Goal: Information Seeking & Learning: Learn about a topic

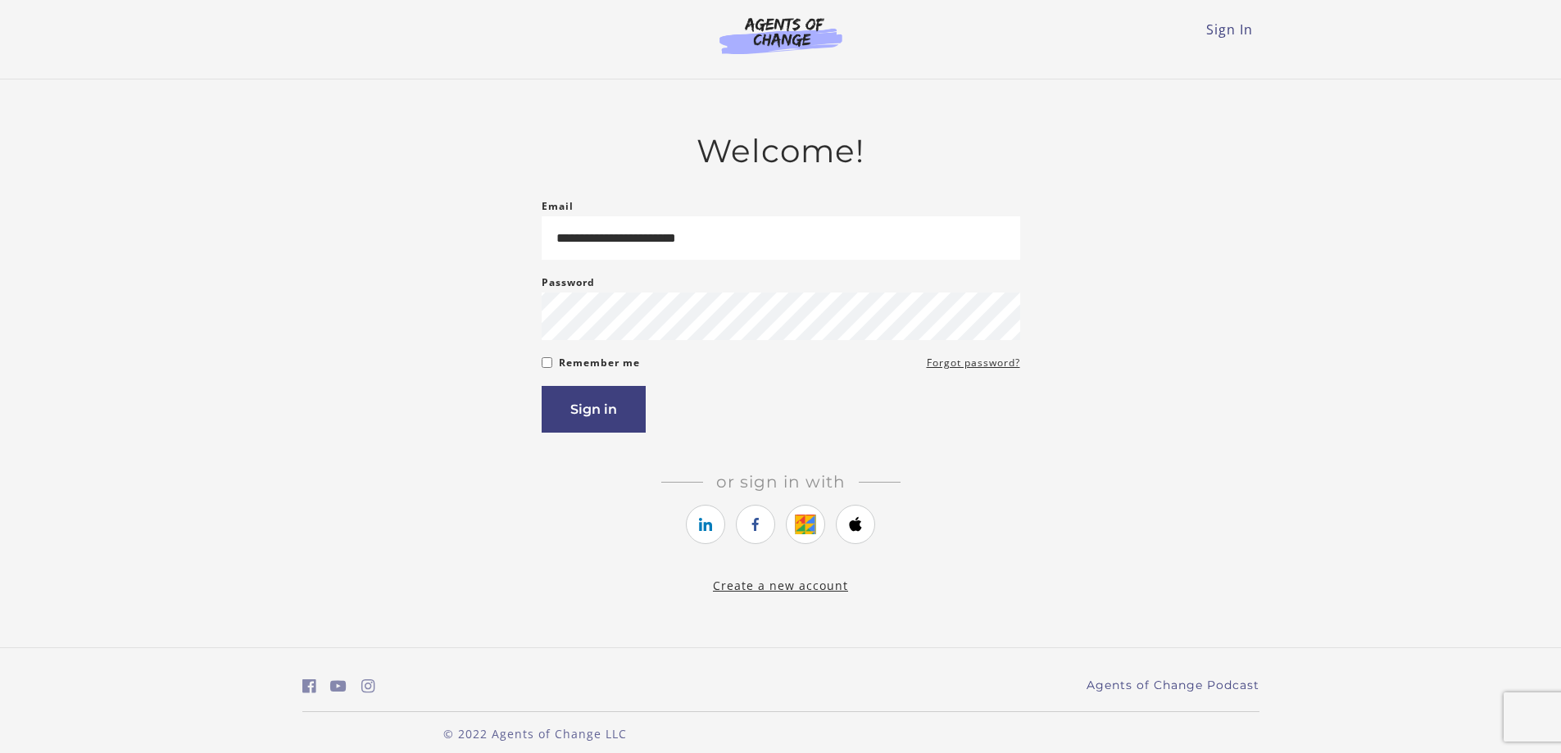
type input "**********"
click at [542, 386] on button "Sign in" at bounding box center [594, 409] width 104 height 47
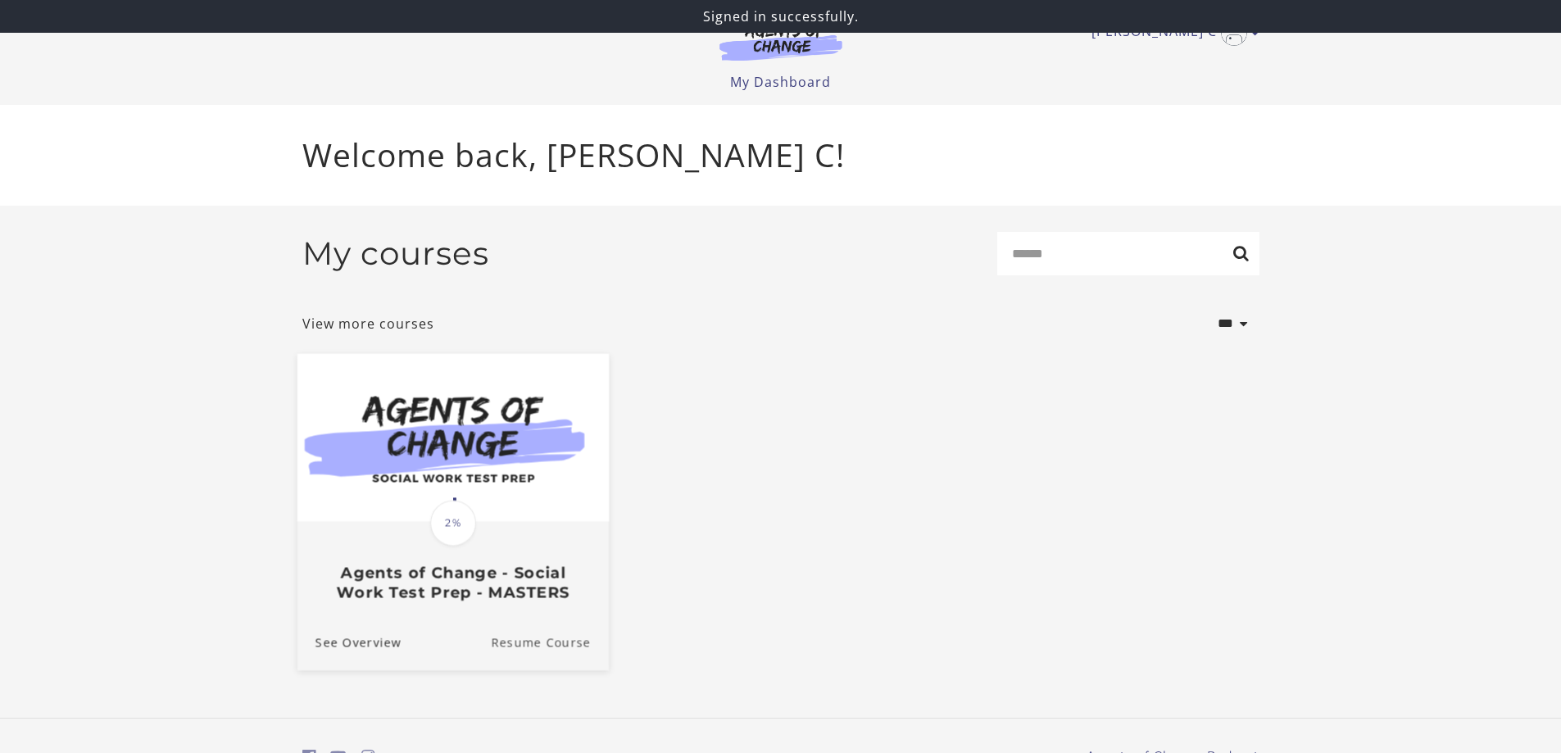
click at [535, 652] on link "Resume Course" at bounding box center [550, 642] width 118 height 55
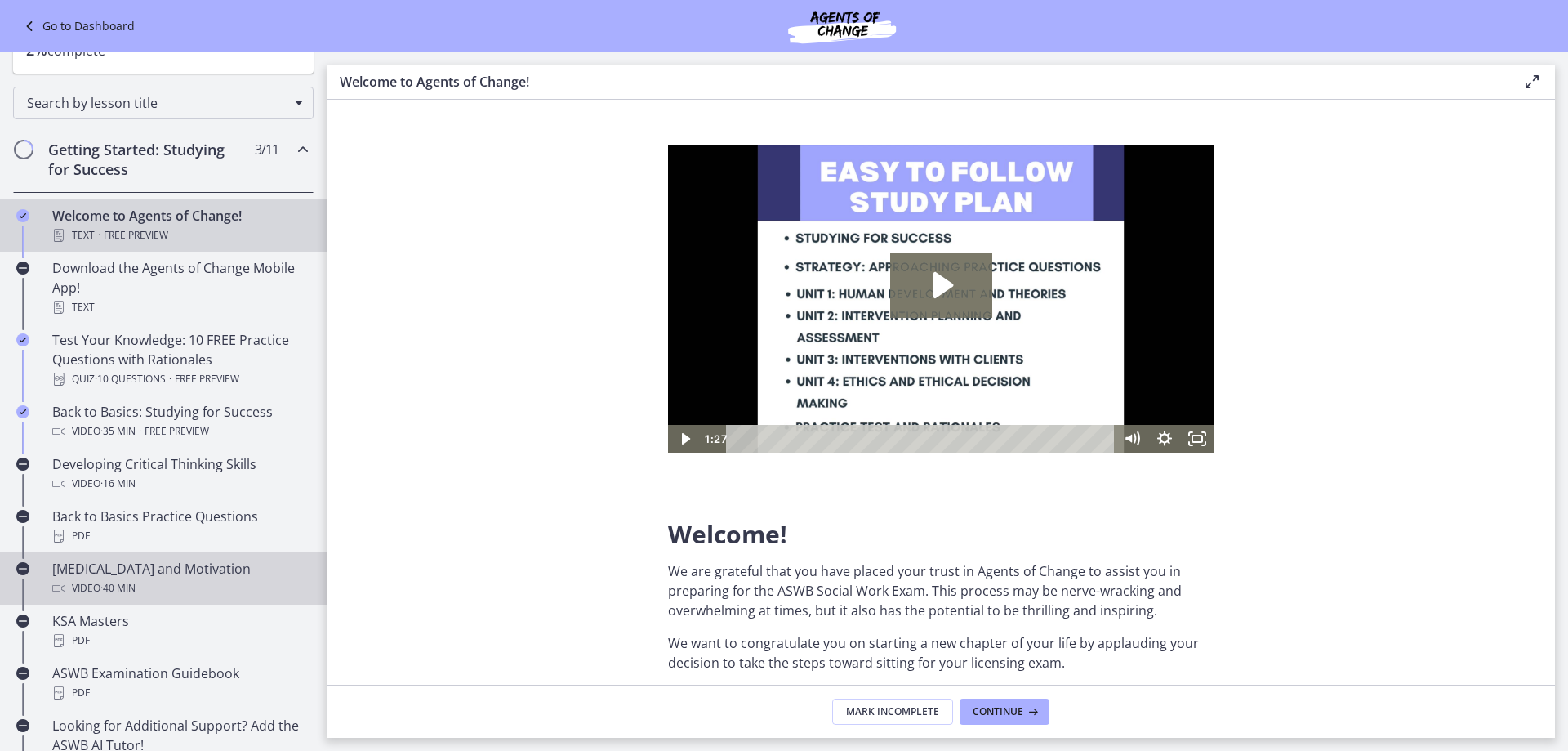
scroll to position [164, 0]
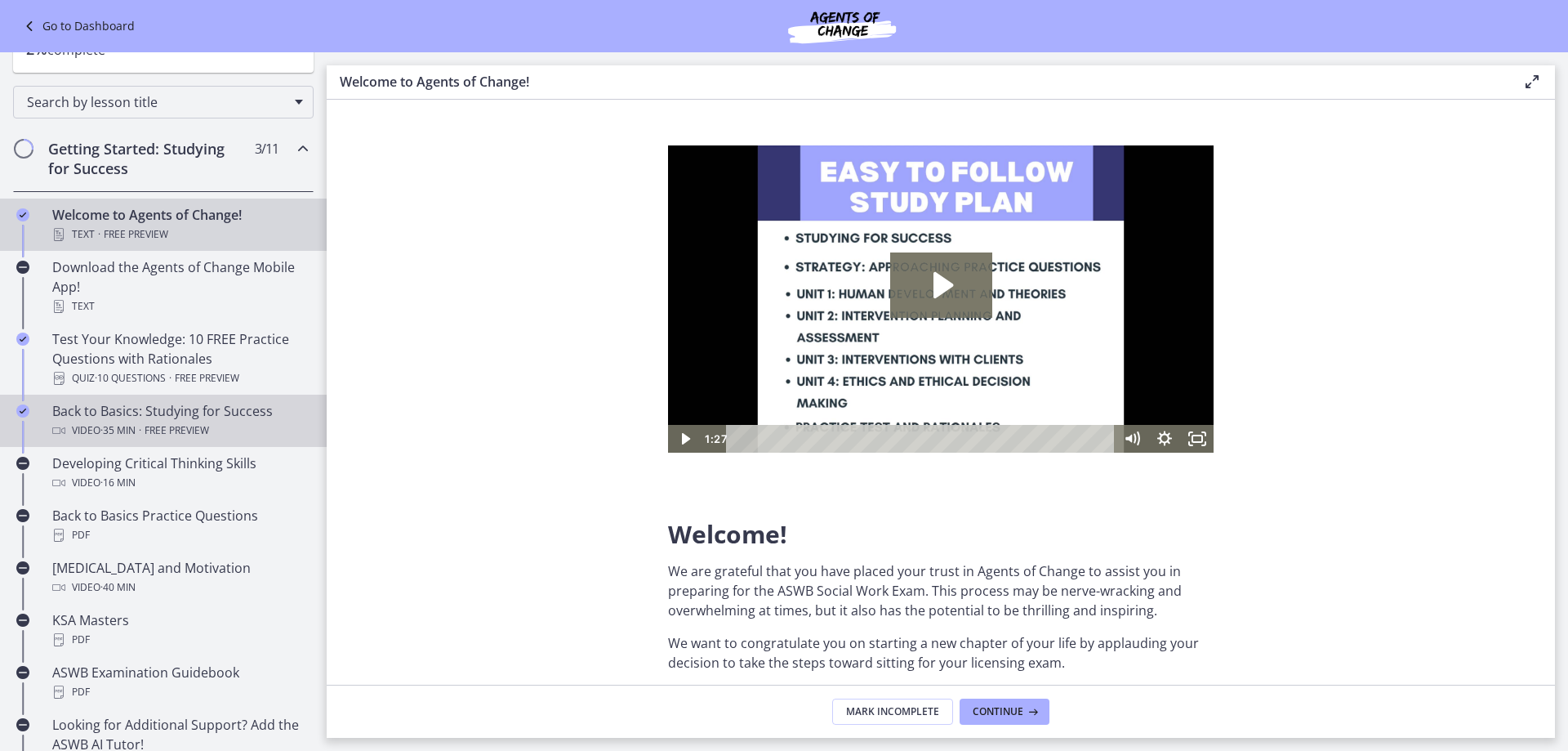
click at [198, 416] on div "Back to Basics: Studying for Success Video · 35 min · Free preview" at bounding box center [179, 420] width 255 height 39
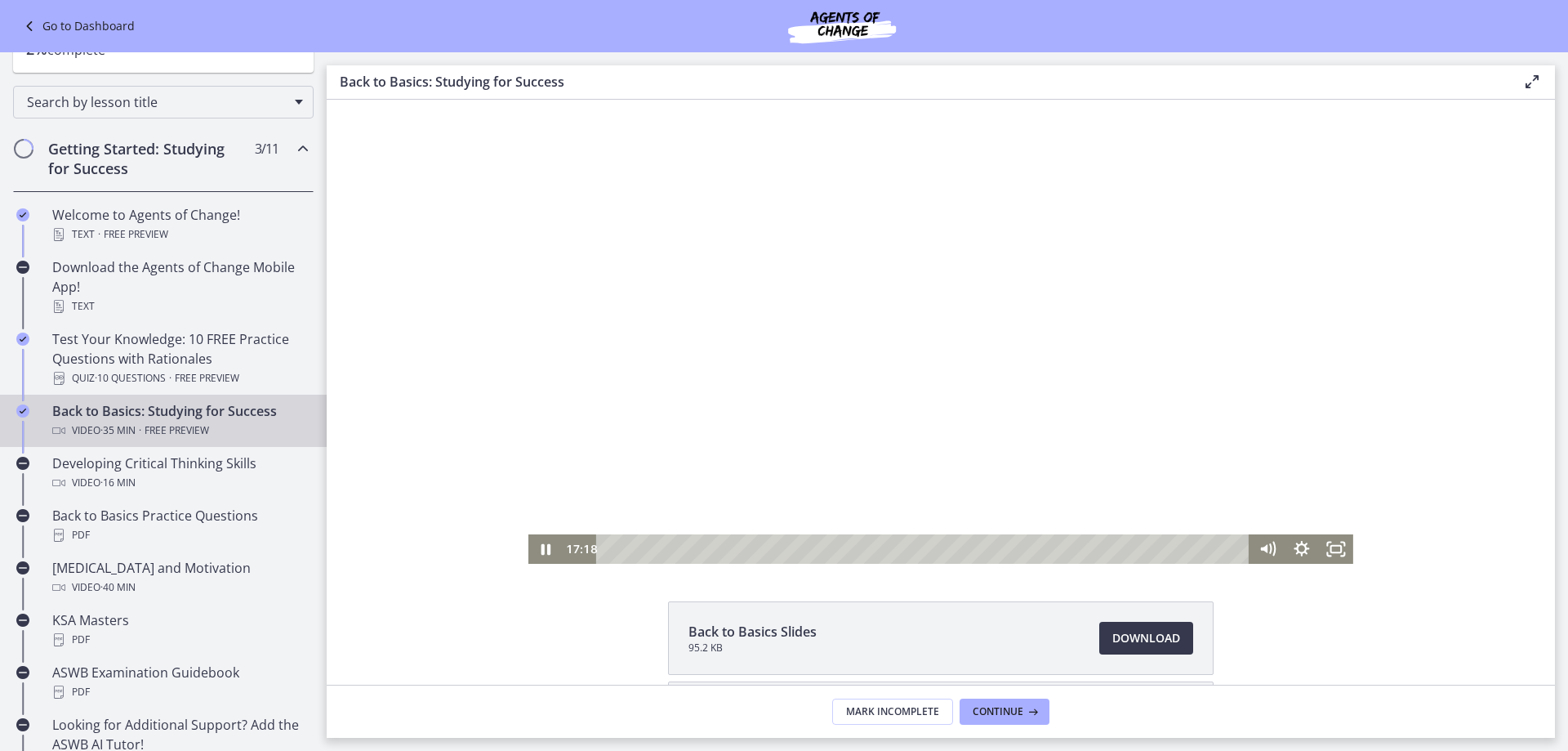
click at [912, 563] on html "Click for sound @keyframes VOLUME_SMALL_WAVE_FLASH { 0% { opacity: 0; } 33% { o…" at bounding box center [941, 331] width 1228 height 464
click at [948, 553] on div "19:19" at bounding box center [924, 549] width 633 height 29
click at [1331, 560] on icon "Fullscreen" at bounding box center [1336, 549] width 41 height 35
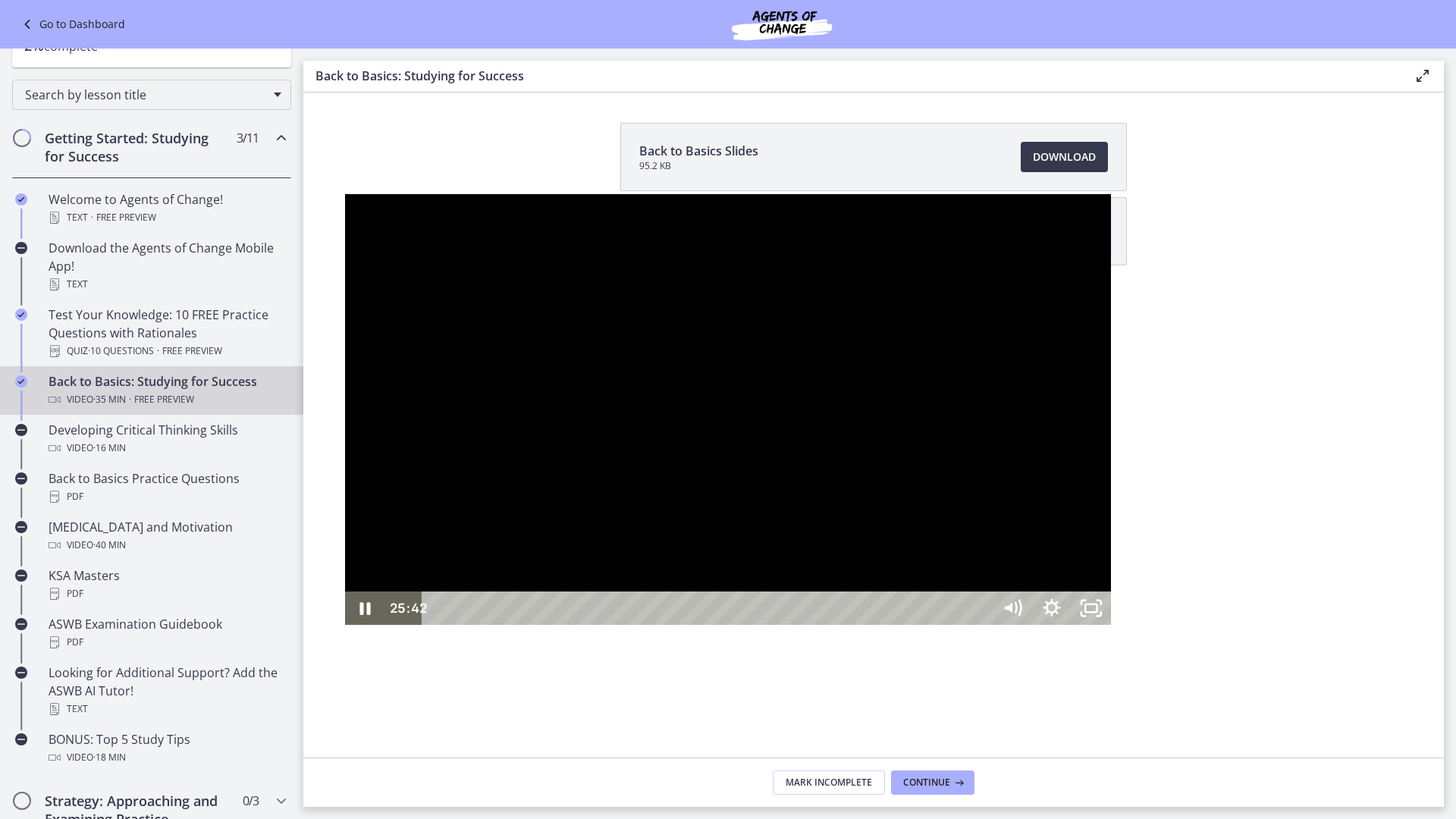
click at [643, 517] on div at bounding box center [728, 409] width 766 height 430
click at [694, 495] on div at bounding box center [728, 409] width 766 height 430
click at [345, 242] on div at bounding box center [728, 409] width 766 height 430
click at [392, 543] on div at bounding box center [728, 409] width 766 height 430
click at [983, 625] on div "29:00" at bounding box center [710, 608] width 546 height 33
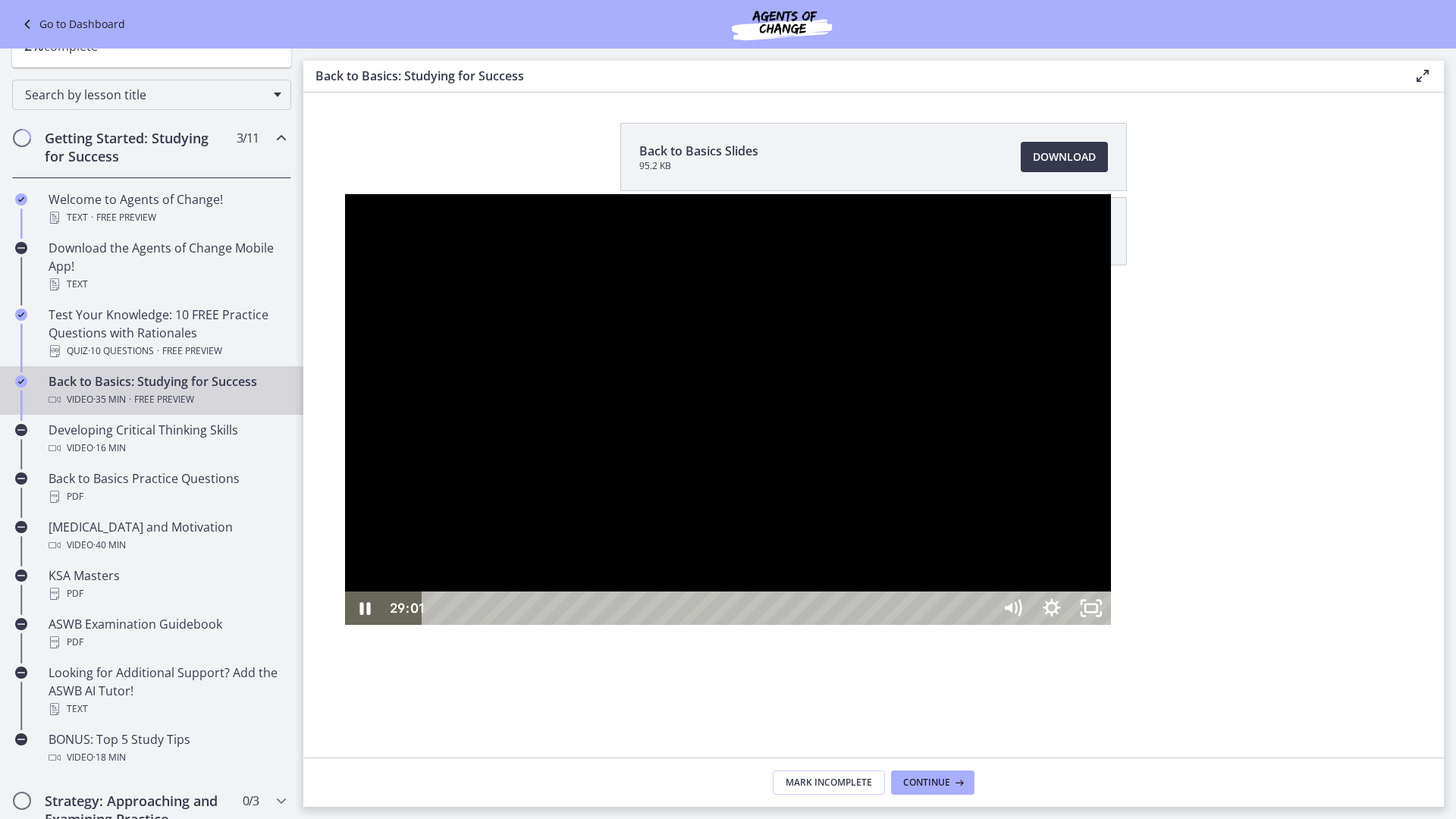
click at [983, 625] on div "29:09" at bounding box center [710, 608] width 546 height 33
click at [346, 534] on div at bounding box center [728, 409] width 766 height 430
click at [406, 244] on div at bounding box center [728, 409] width 766 height 430
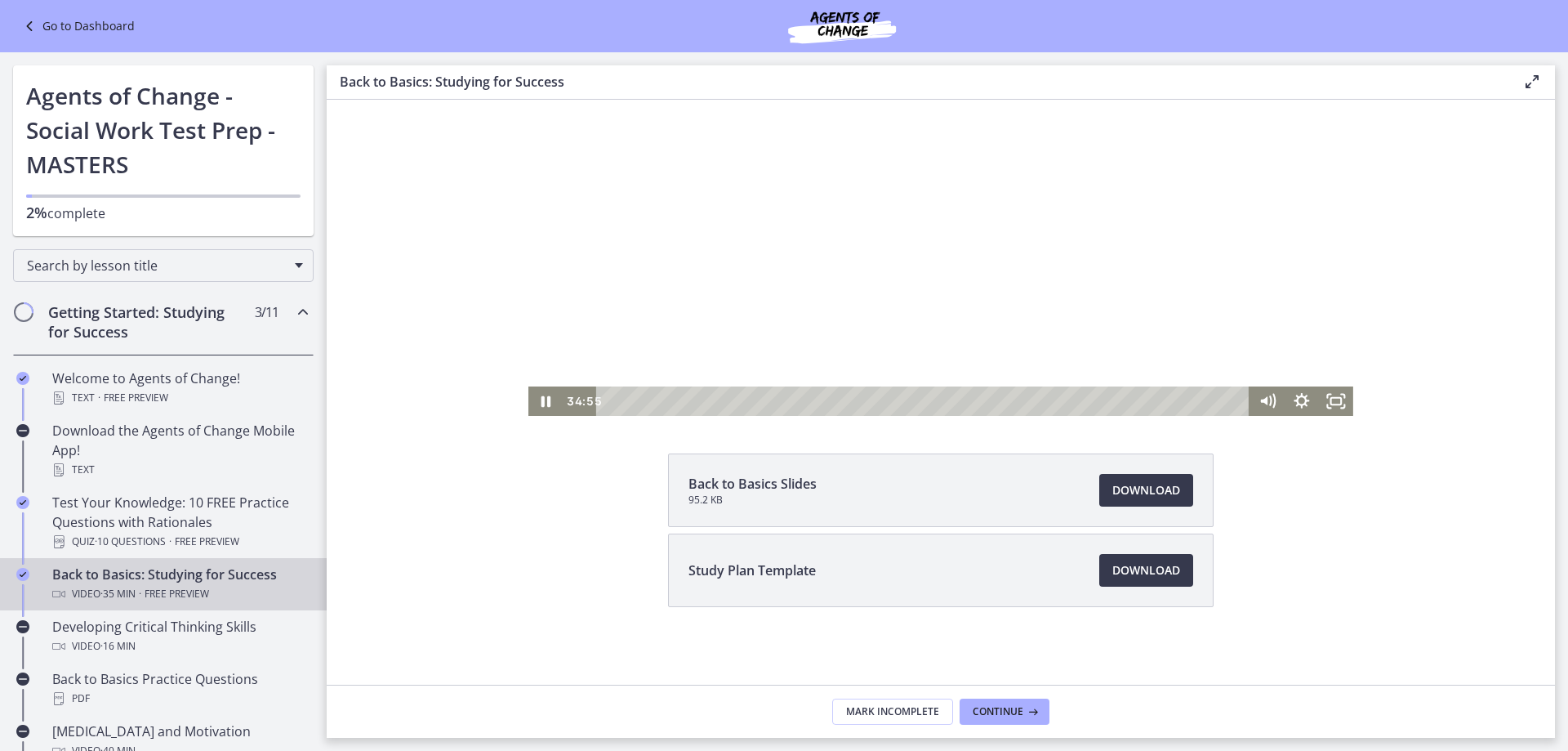
scroll to position [149, 0]
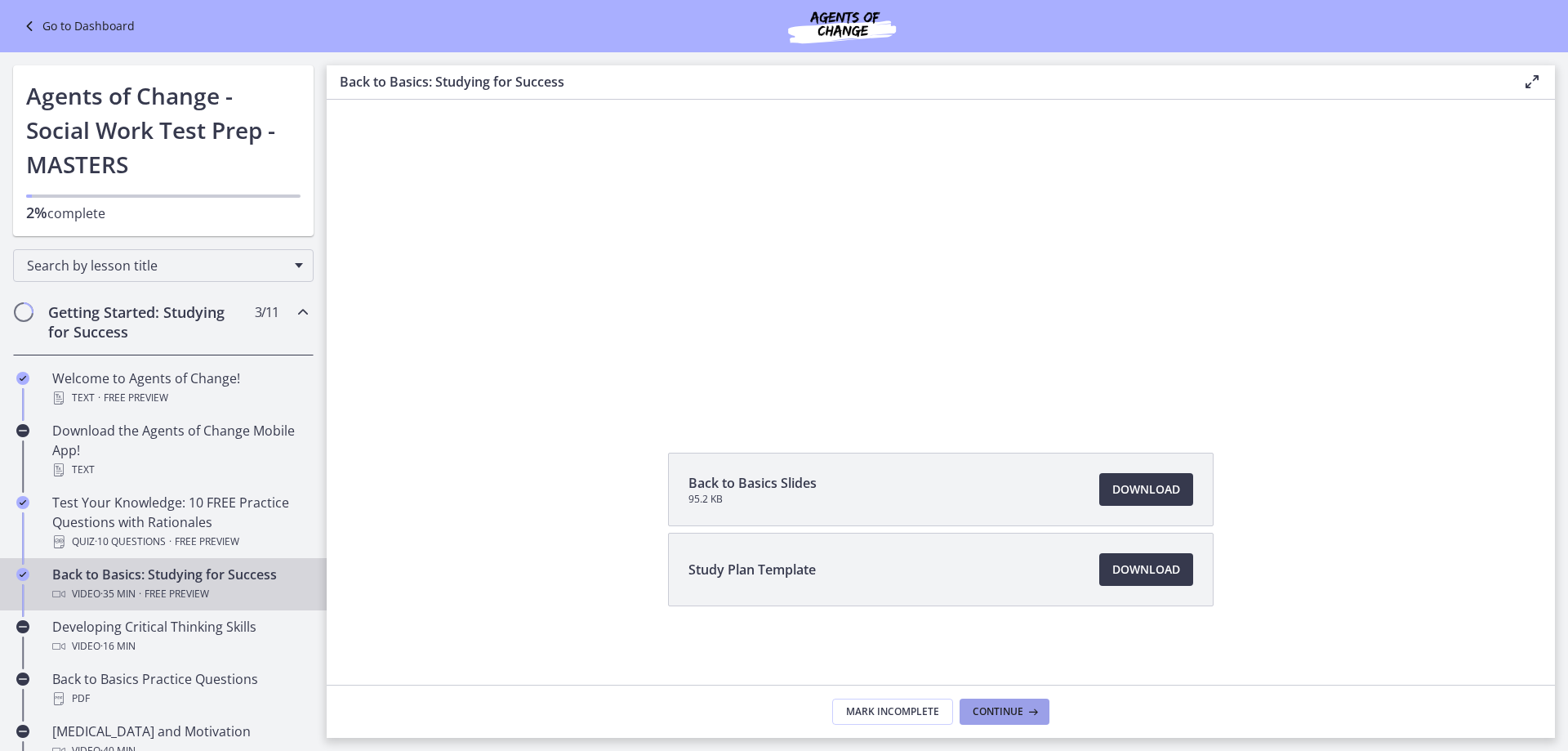
click at [987, 722] on button "Continue" at bounding box center [1005, 712] width 90 height 26
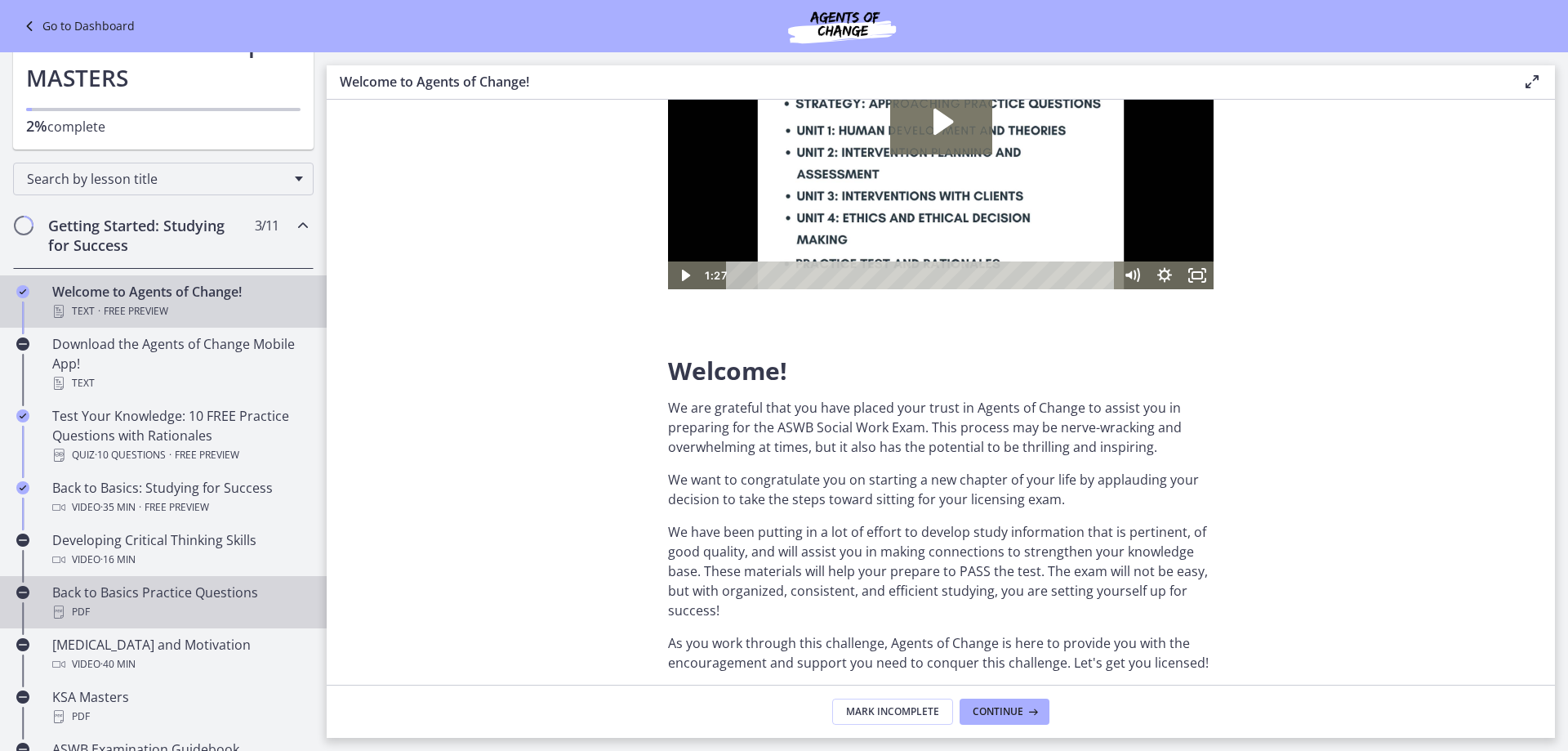
scroll to position [164, 0]
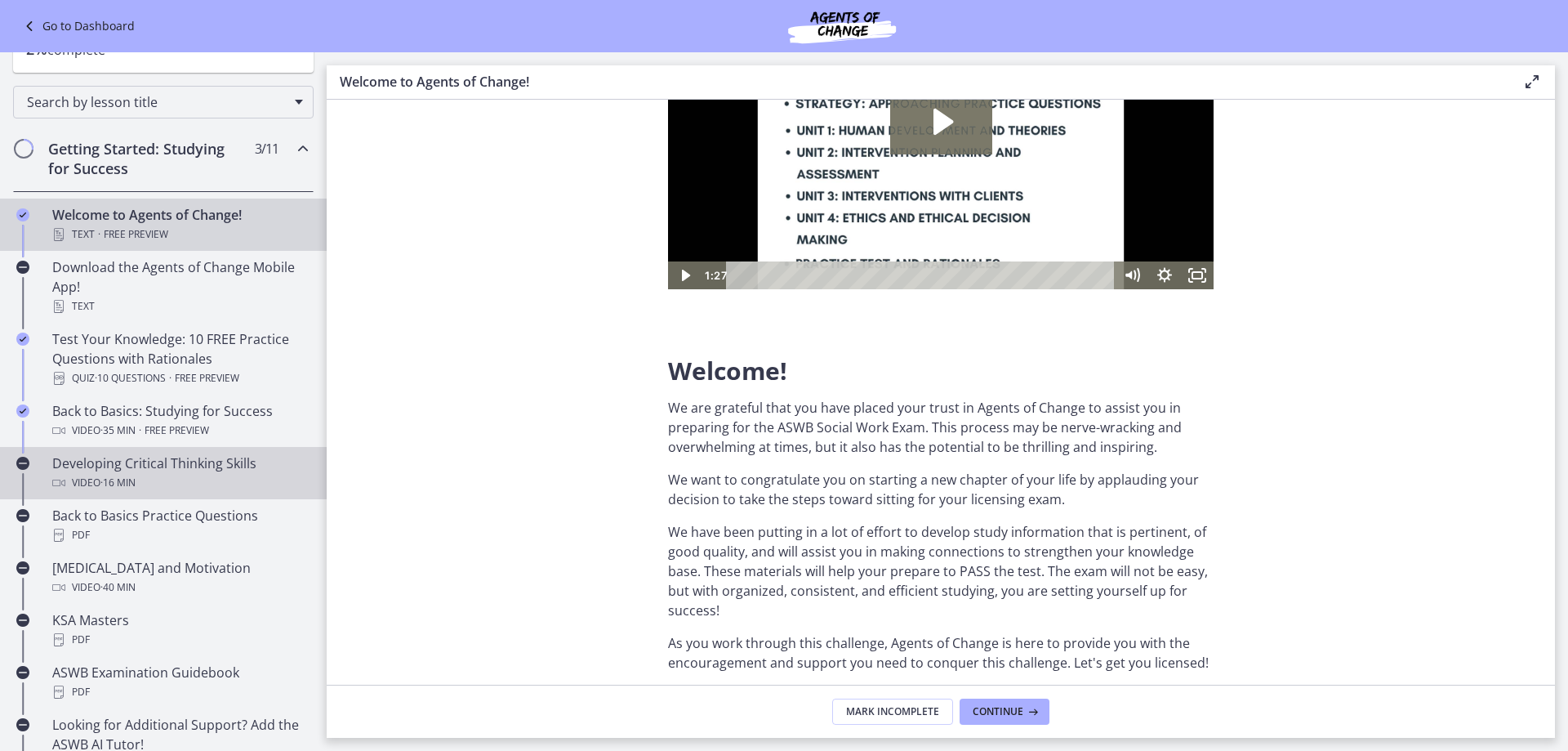
click at [99, 469] on div "Developing Critical Thinking Skills Video · 16 min" at bounding box center [179, 473] width 255 height 39
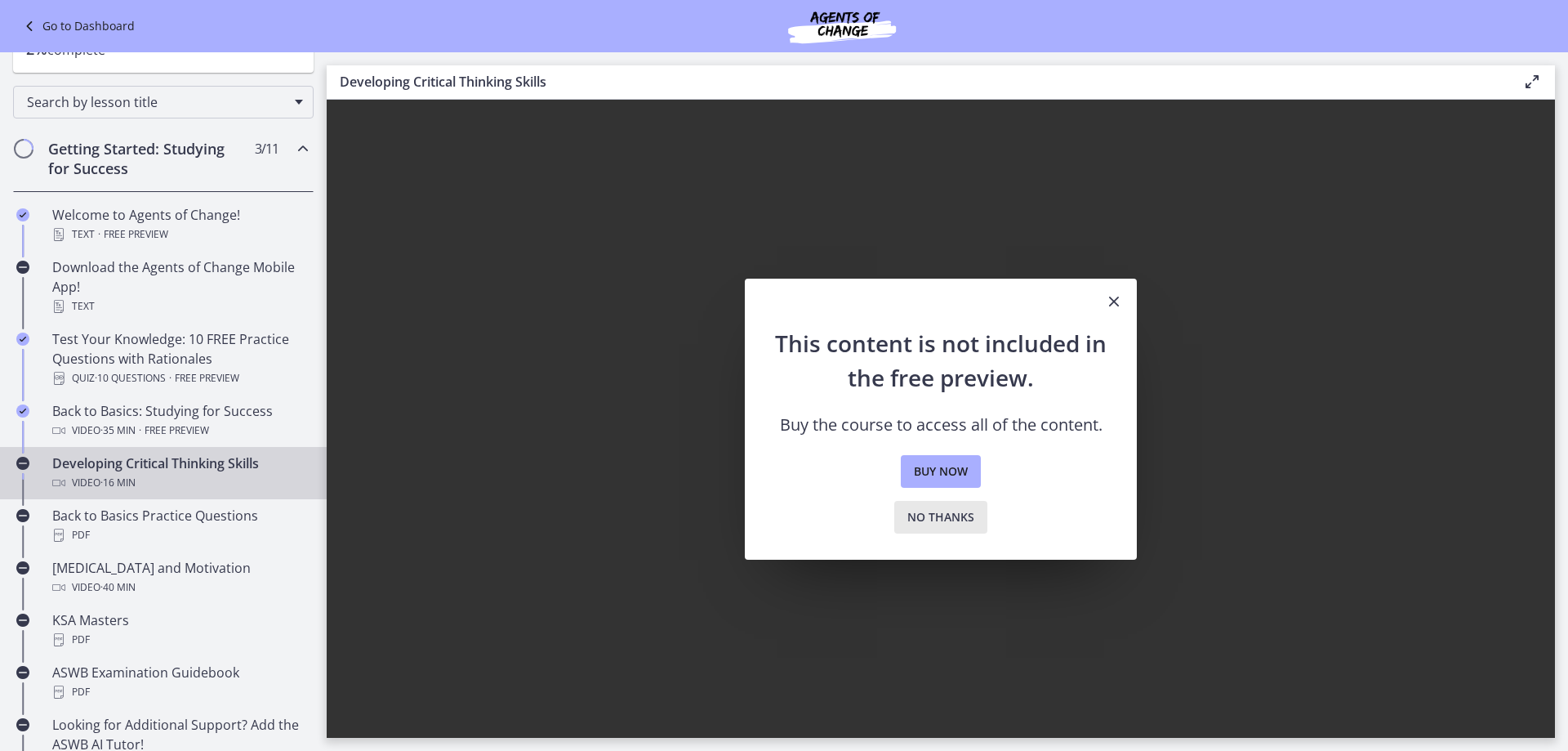
click at [923, 528] on button "No thanks" at bounding box center [940, 517] width 93 height 33
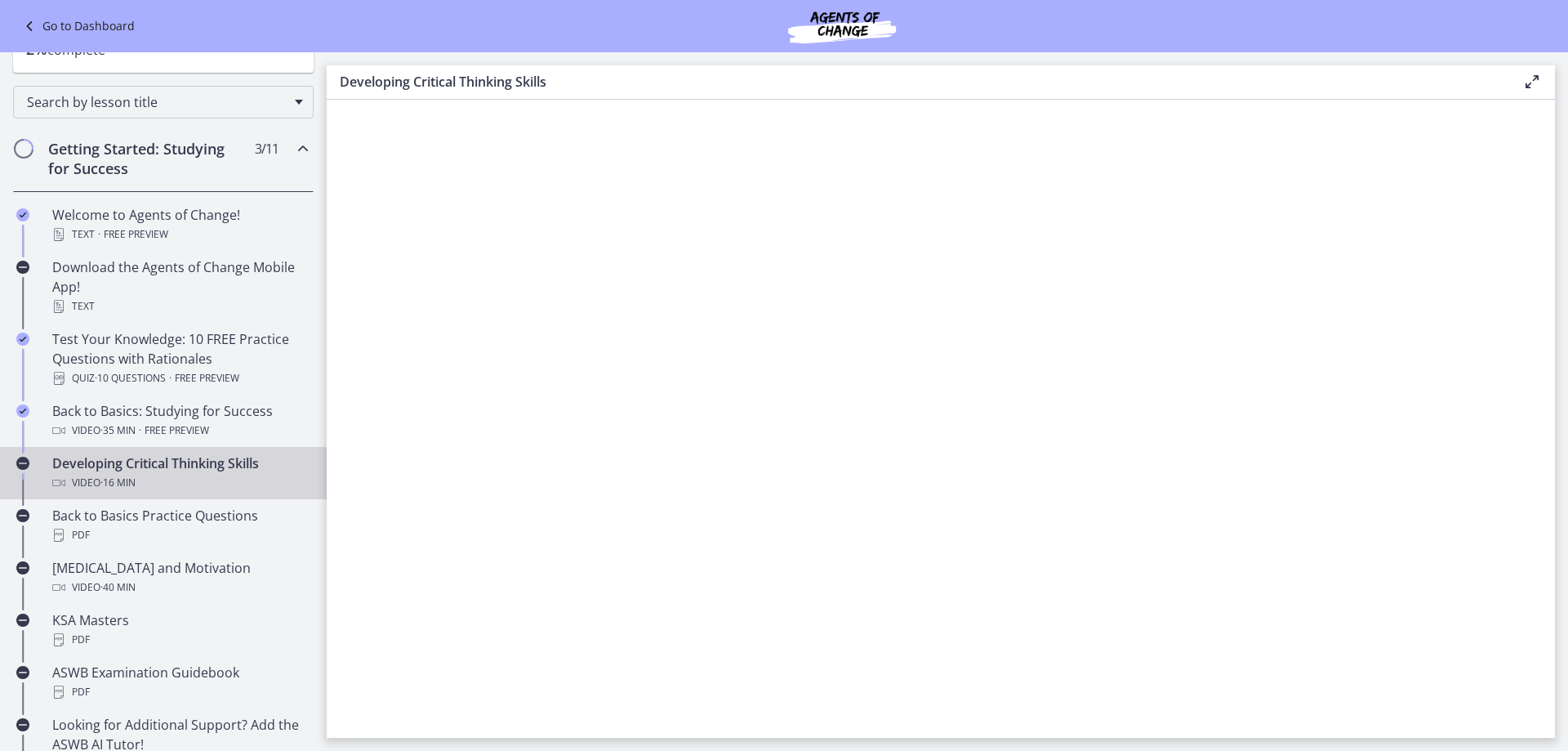
click at [30, 450] on link "Developing Critical Thinking Skills Video · 16 min" at bounding box center [163, 473] width 327 height 52
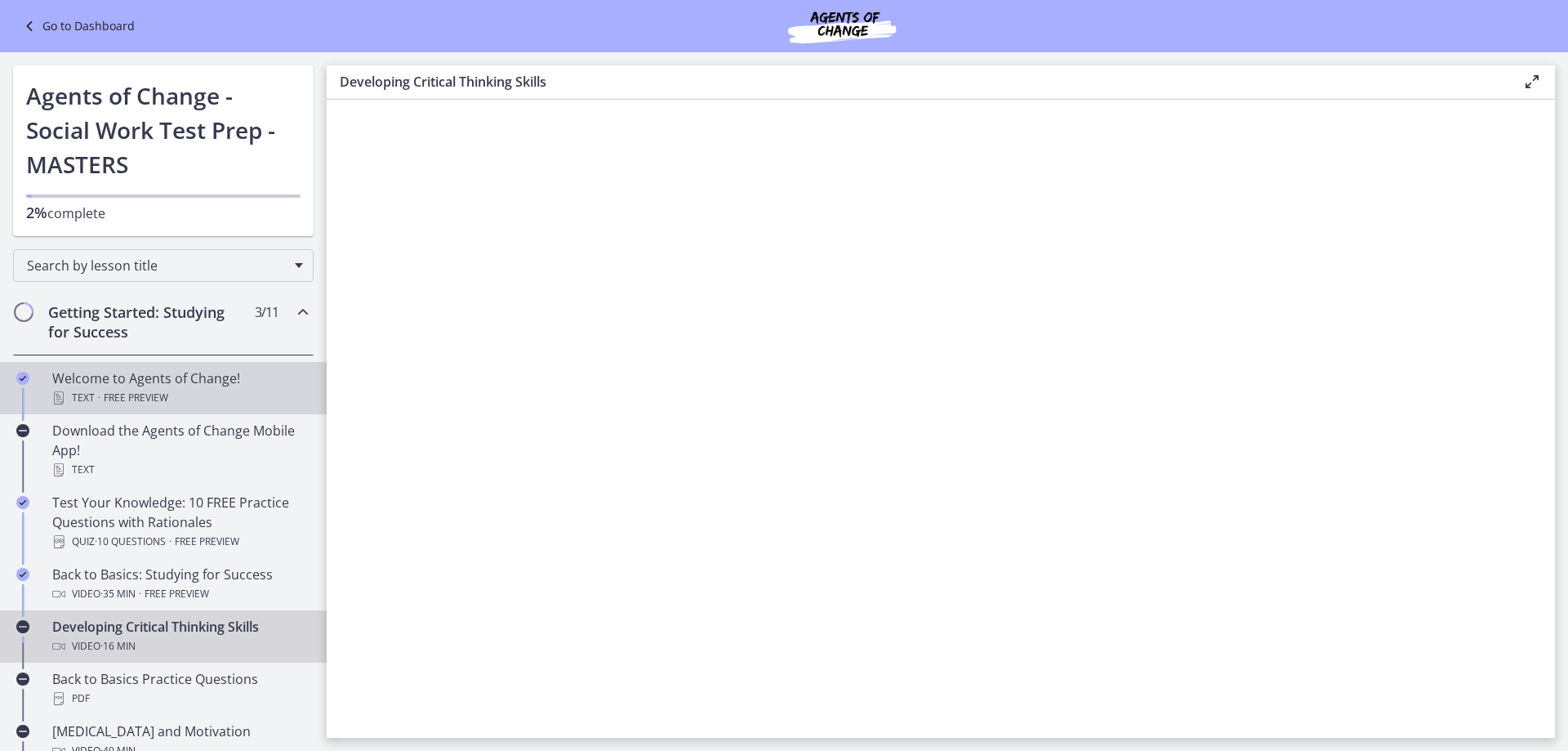
scroll to position [164, 0]
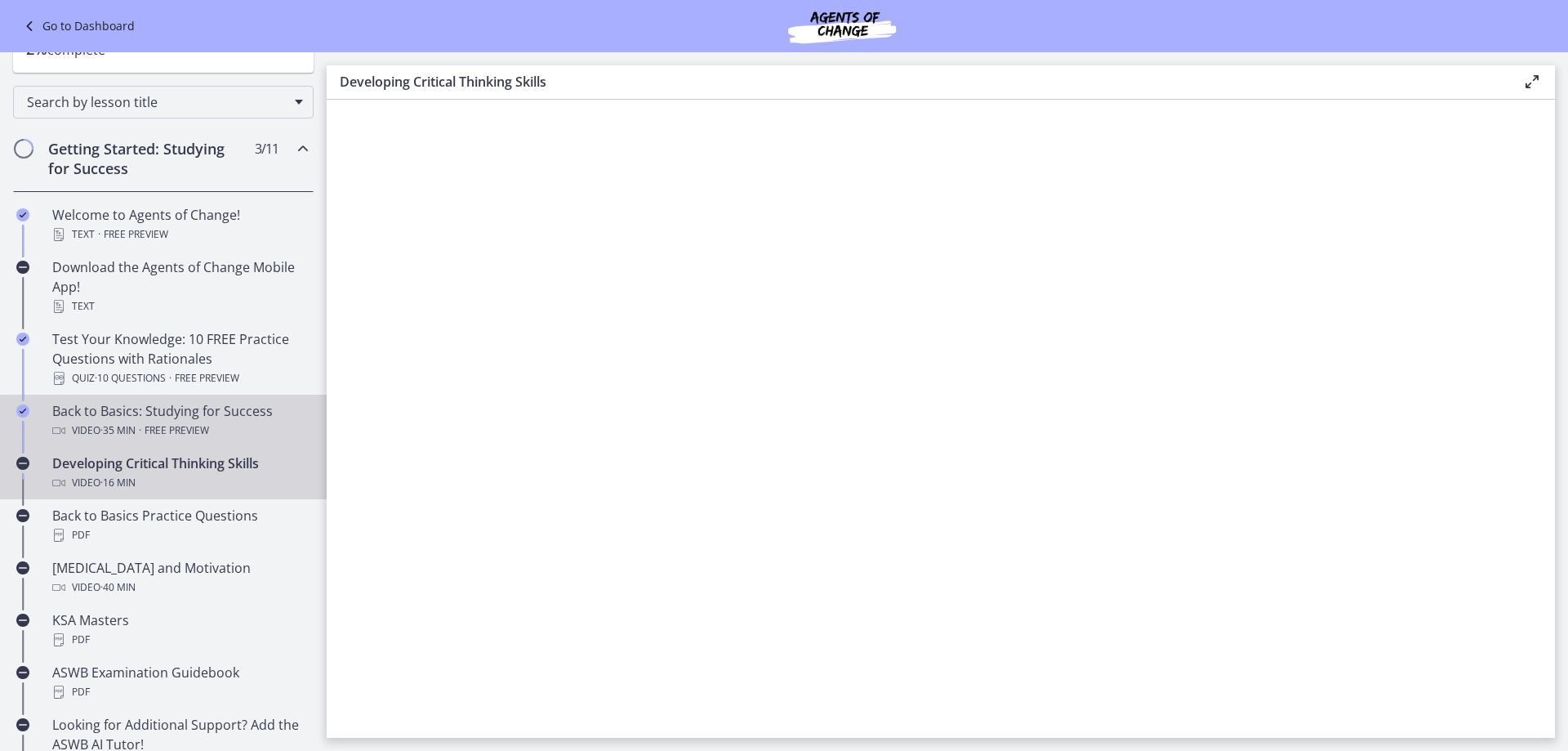
click at [238, 414] on div "Back to Basics: Studying for Success Video · 35 min · Free preview" at bounding box center [179, 420] width 255 height 39
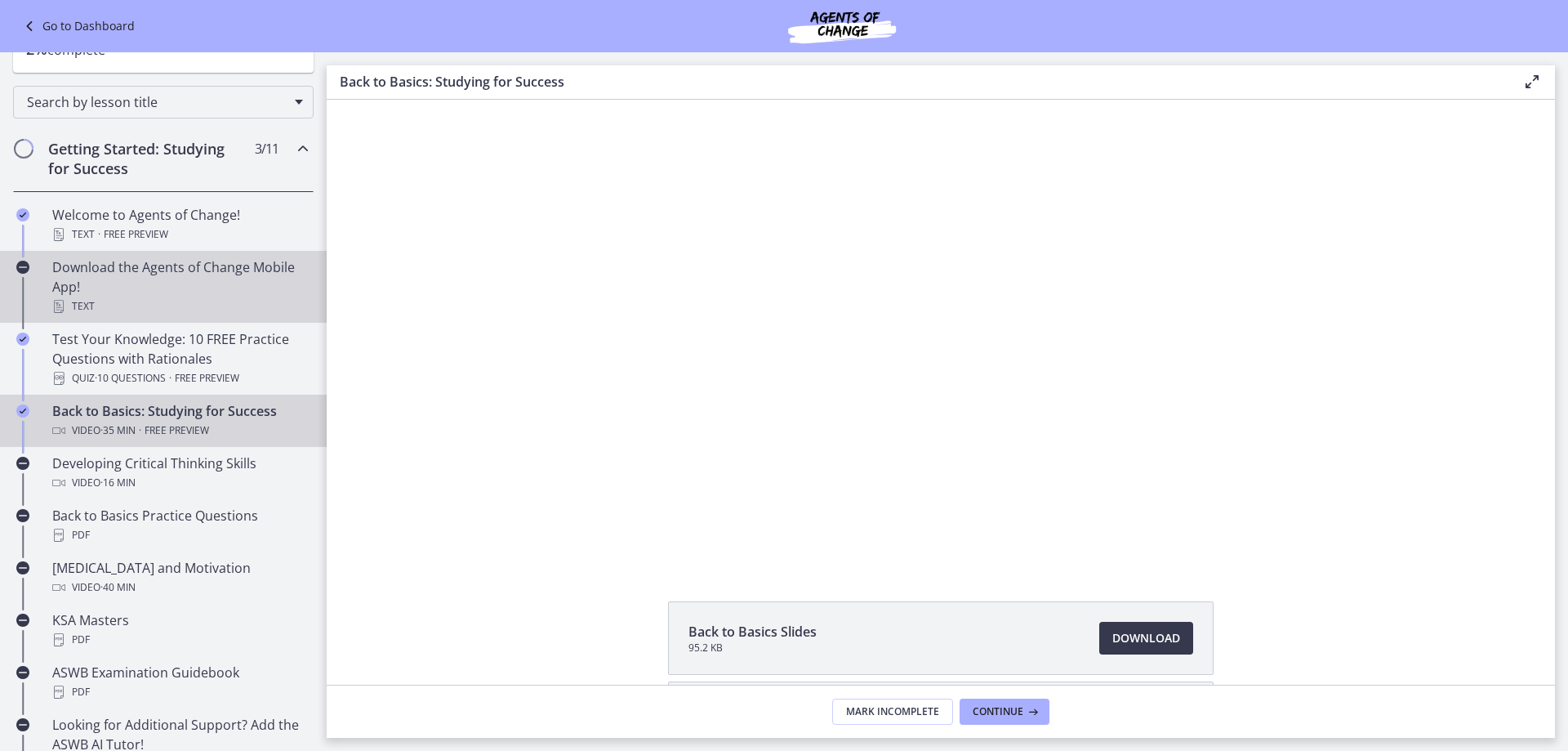
click at [162, 283] on div "Download the Agents of Change Mobile App! Text" at bounding box center [179, 286] width 255 height 59
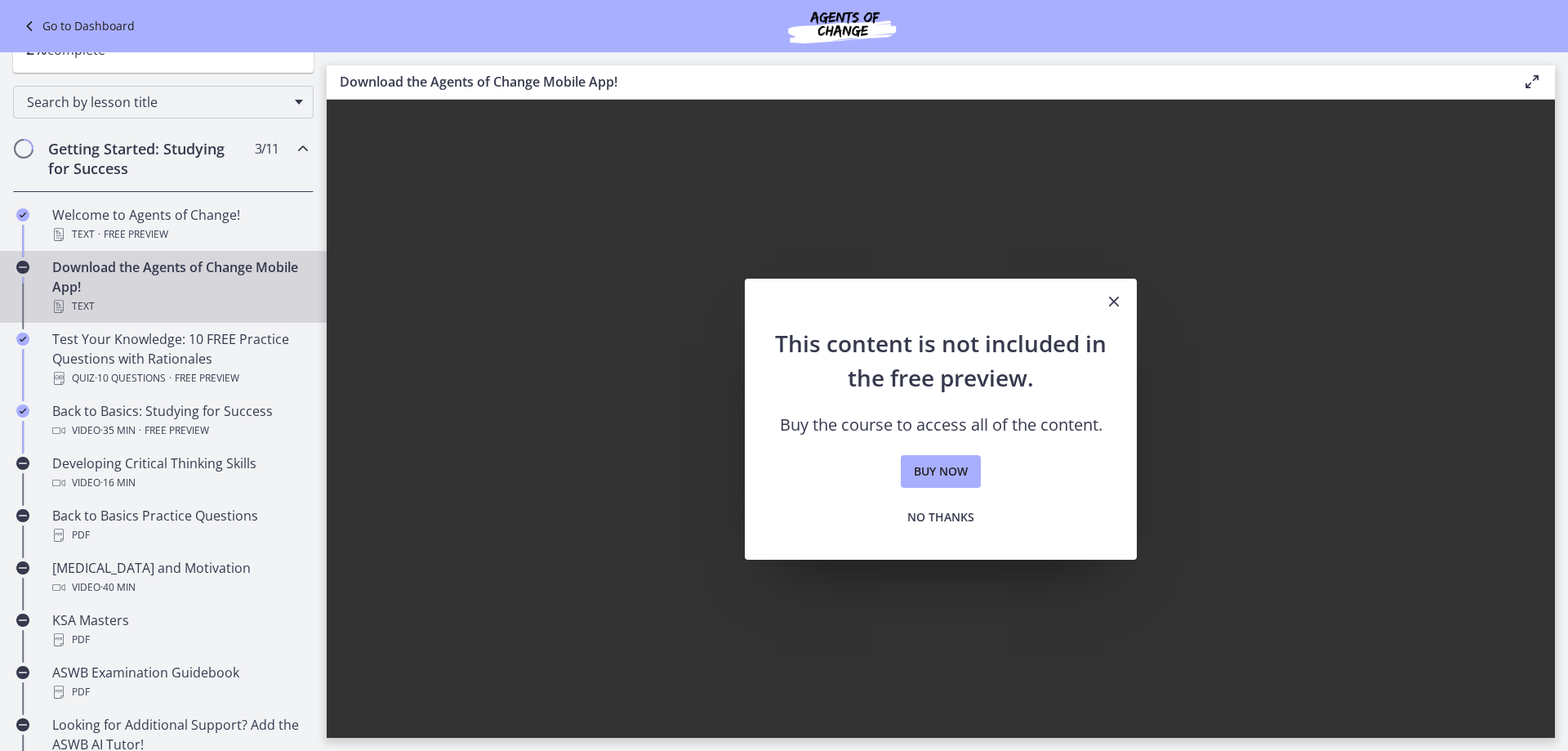
click at [1119, 301] on icon "Close" at bounding box center [1114, 302] width 20 height 20
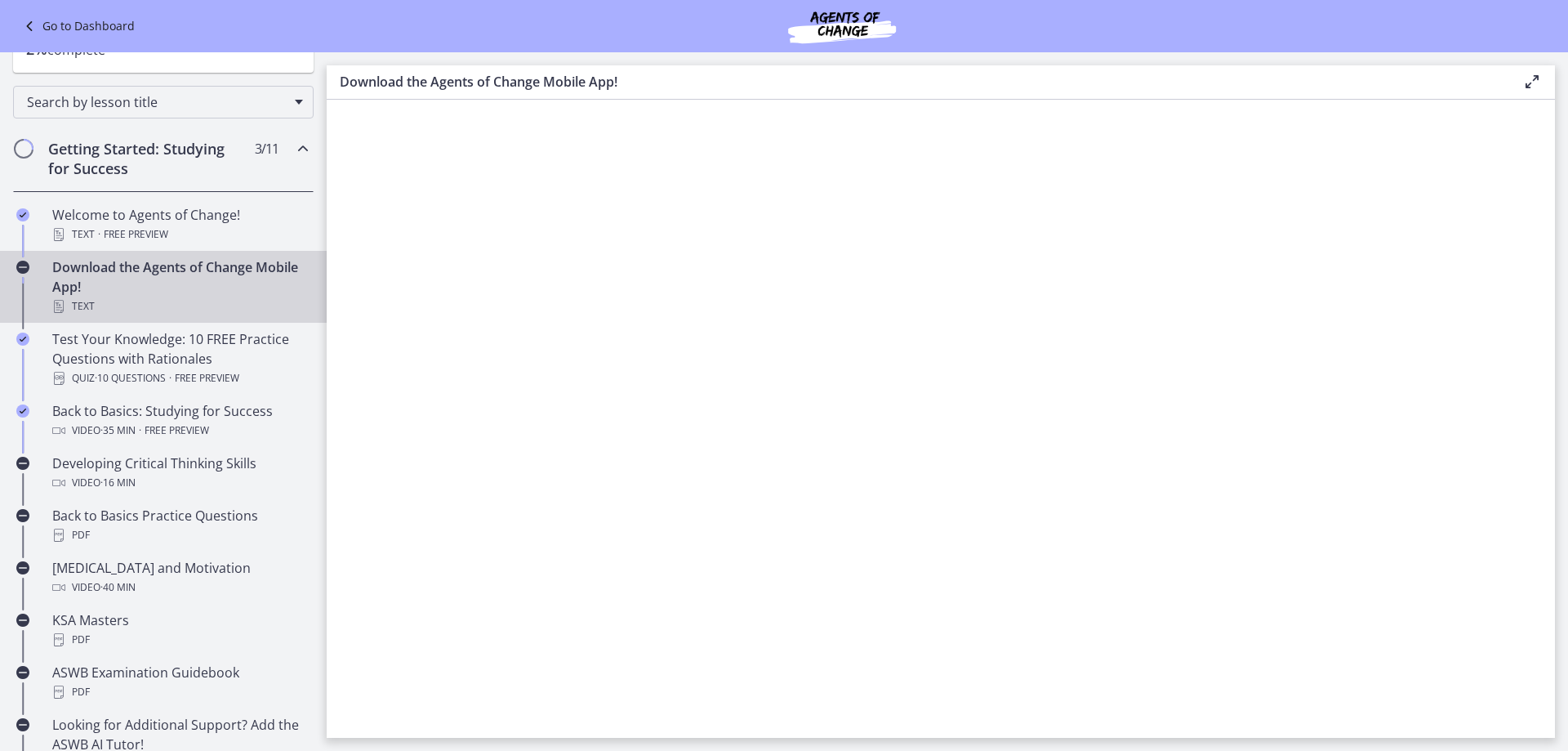
click at [39, 37] on div "Go to Dashboard" at bounding box center [784, 26] width 1568 height 52
click at [61, 17] on link "Go to Dashboard" at bounding box center [78, 26] width 116 height 20
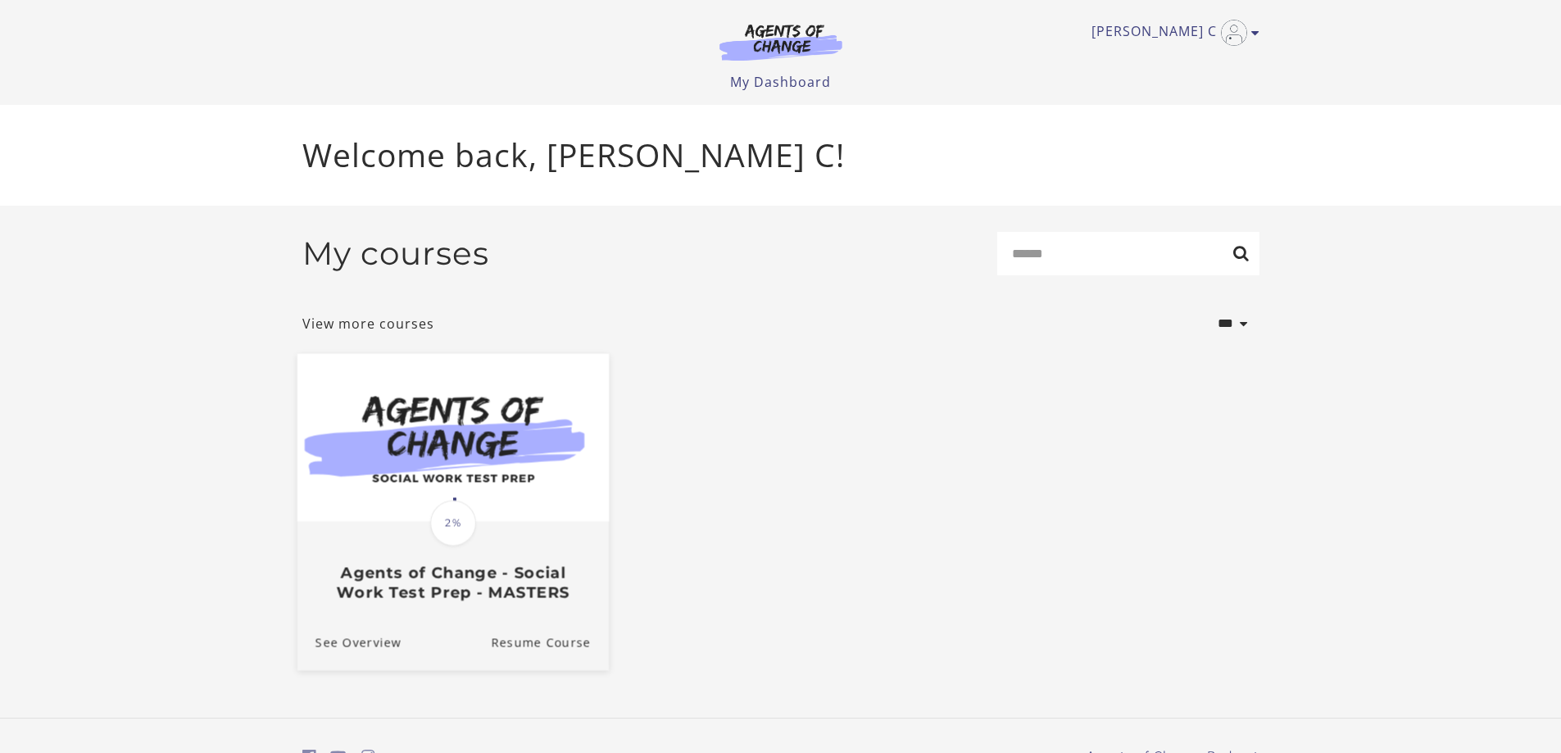
click at [457, 496] on img at bounding box center [452, 437] width 311 height 168
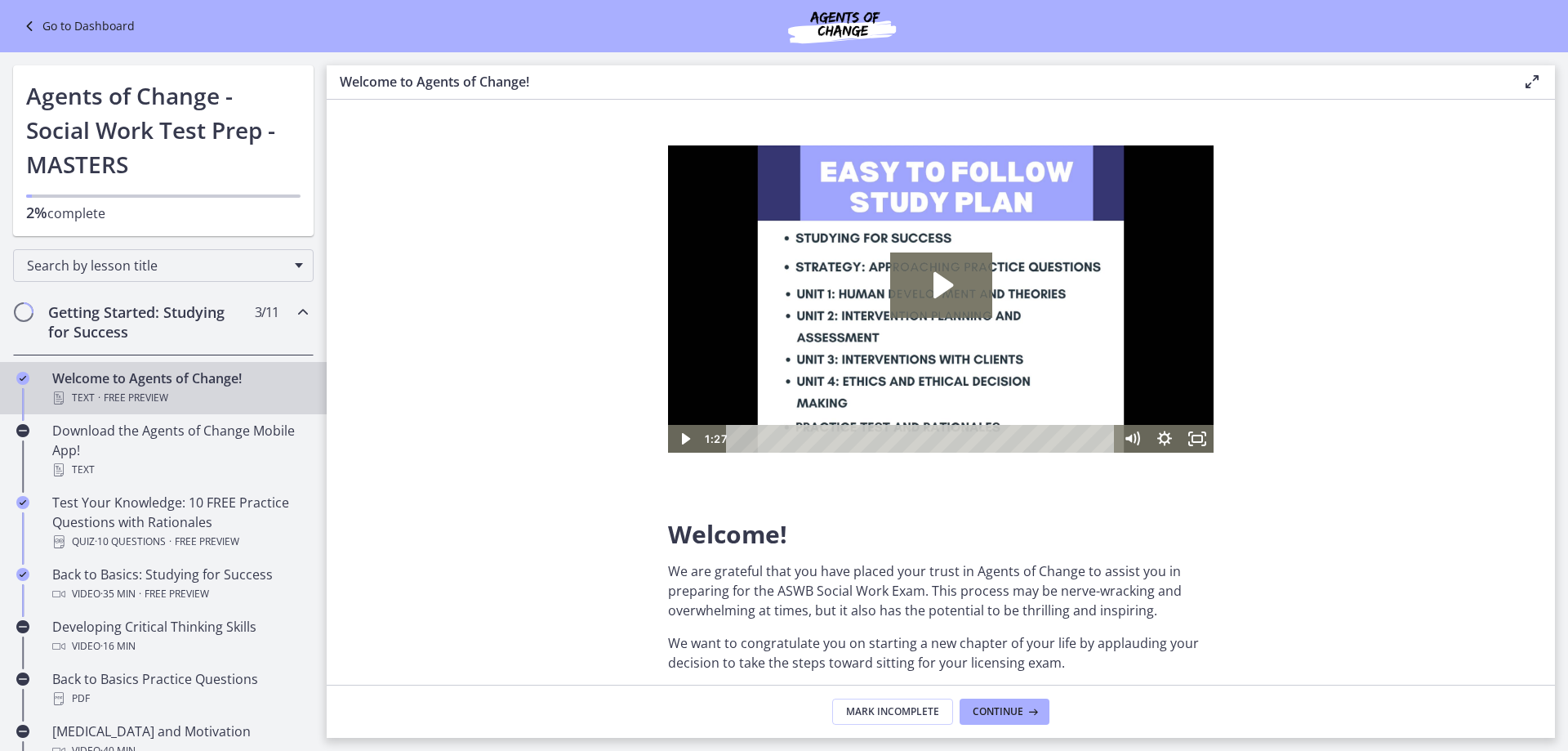
click at [257, 314] on span "3 / 11 Completed" at bounding box center [267, 312] width 24 height 20
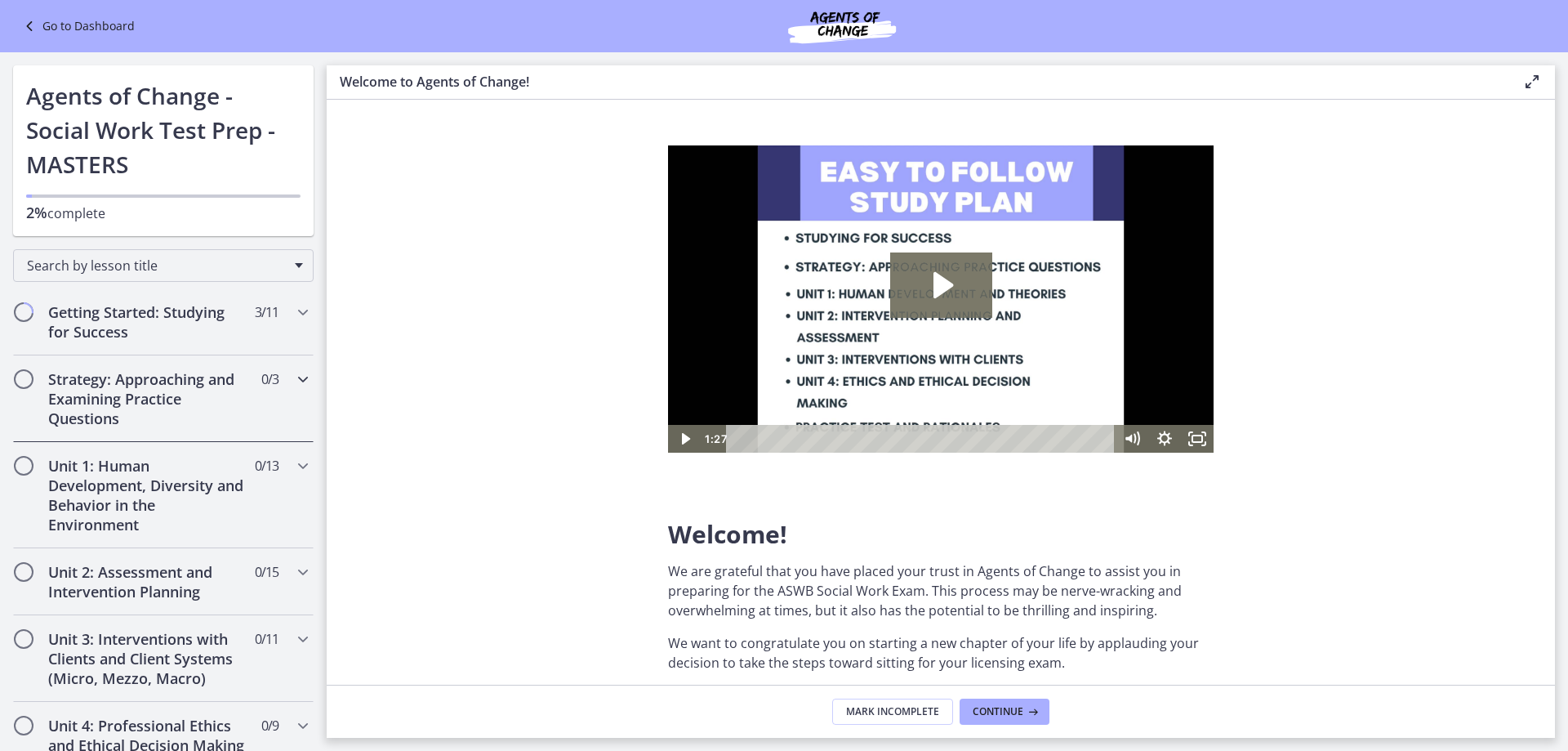
click at [287, 365] on div "Strategy: Approaching and Examining Practice Questions 0 / 3 Completed" at bounding box center [163, 398] width 301 height 87
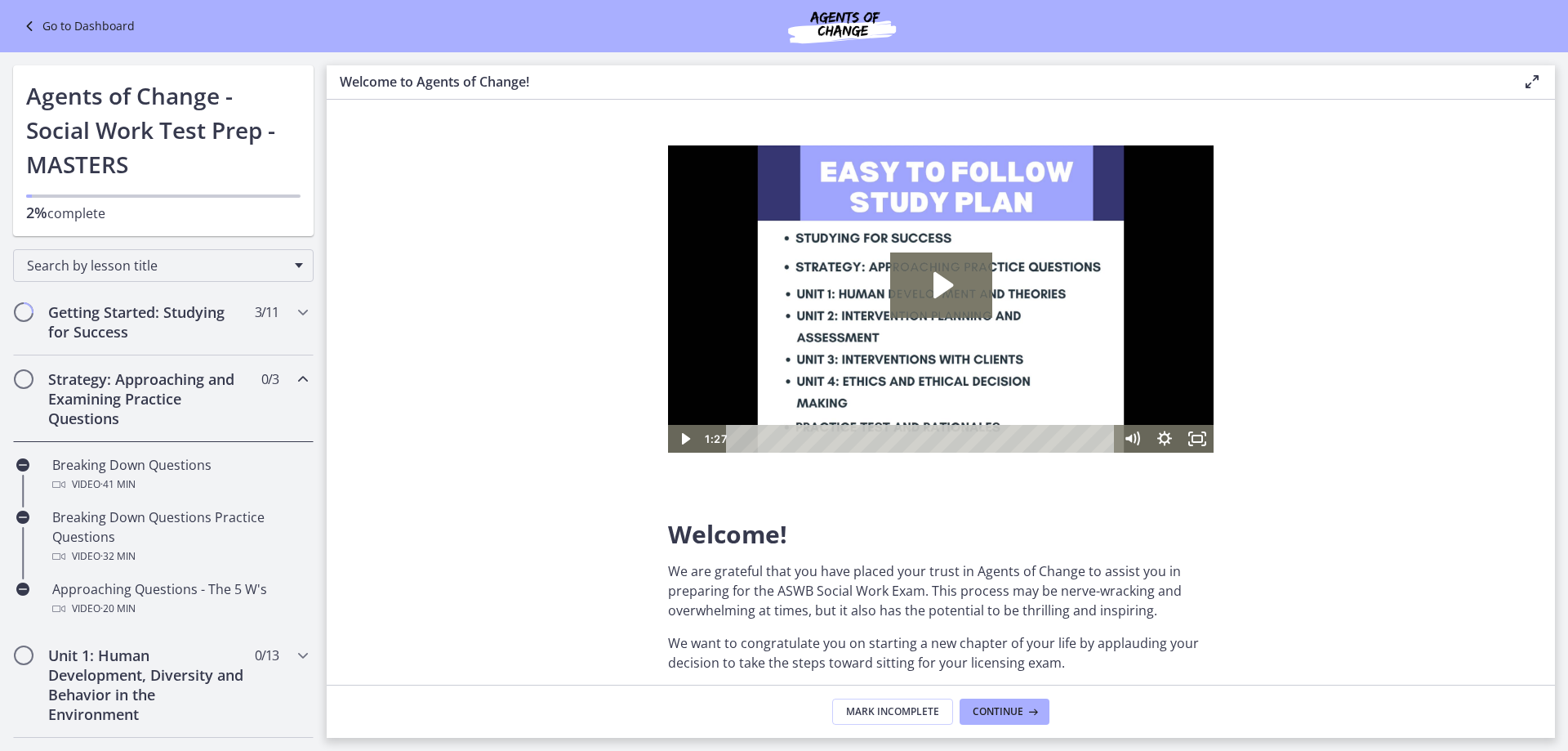
click at [287, 365] on div "Strategy: Approaching and Examining Practice Questions 0 / 3 Completed" at bounding box center [163, 398] width 301 height 87
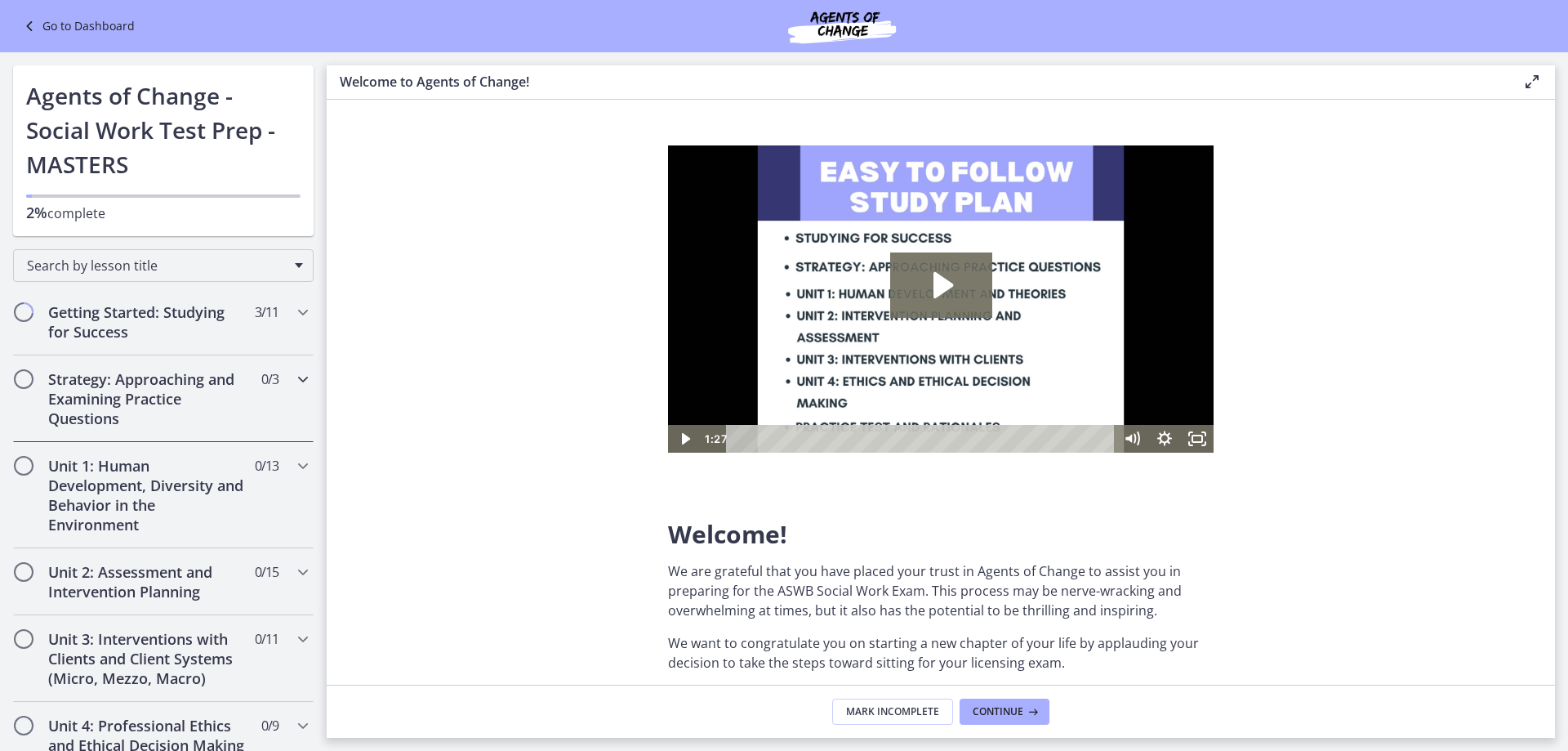
click at [287, 360] on div "Strategy: Approaching and Examining Practice Questions 0 / 3 Completed" at bounding box center [163, 398] width 301 height 87
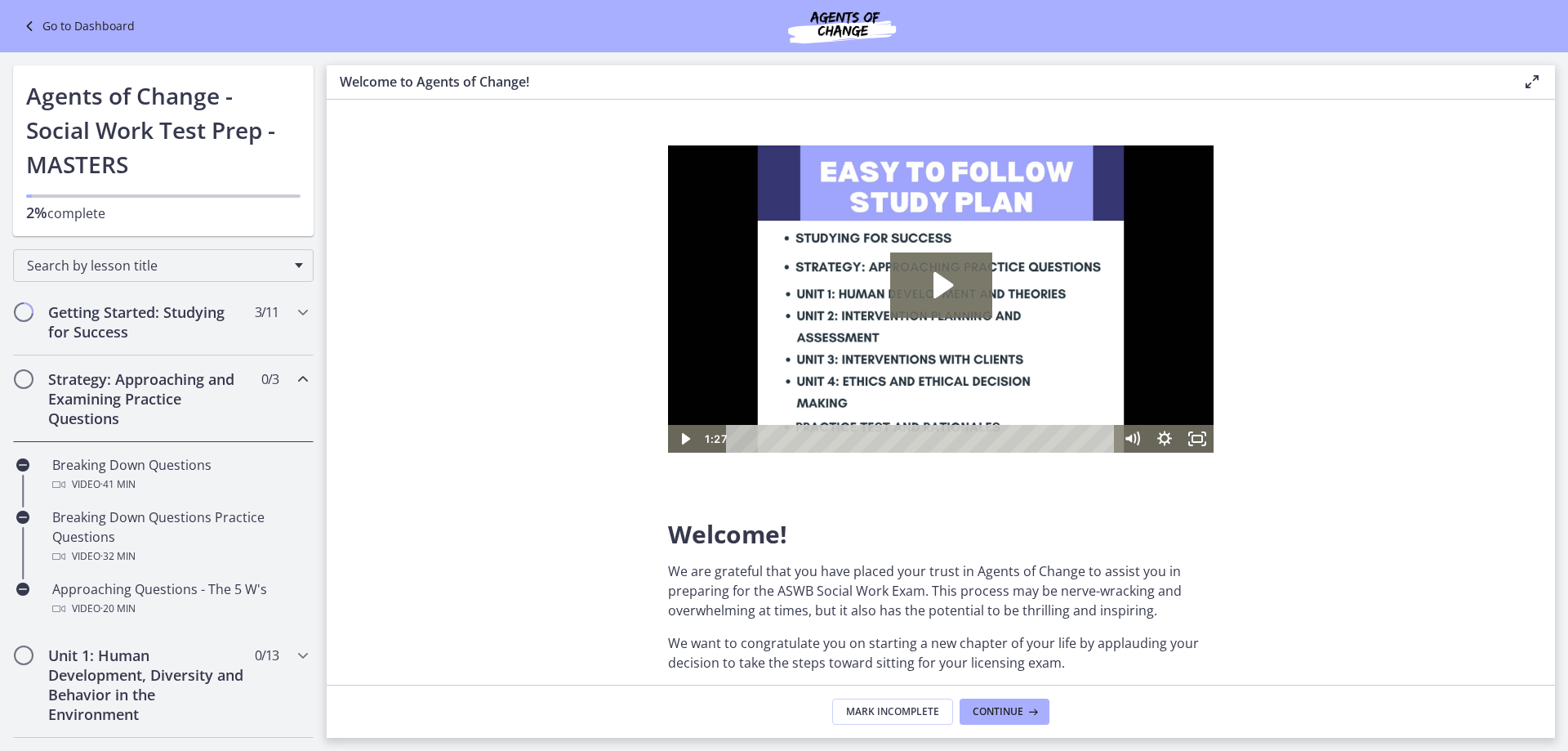
click at [287, 360] on div "Strategy: Approaching and Examining Practice Questions 0 / 3 Completed" at bounding box center [163, 398] width 301 height 87
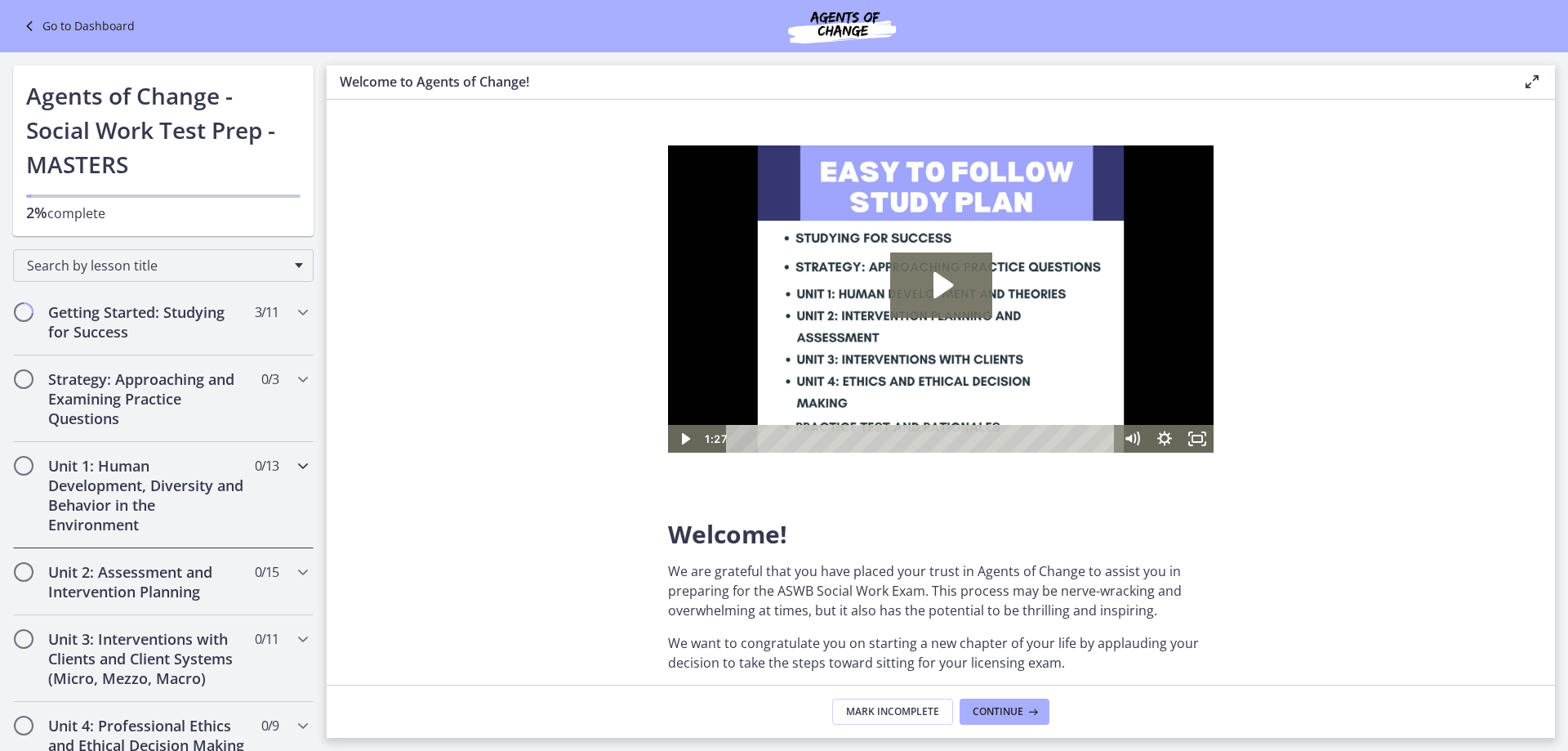
click at [271, 485] on div "Unit 1: Human Development, Diversity and Behavior in the Environment 0 / 13 Com…" at bounding box center [163, 495] width 301 height 107
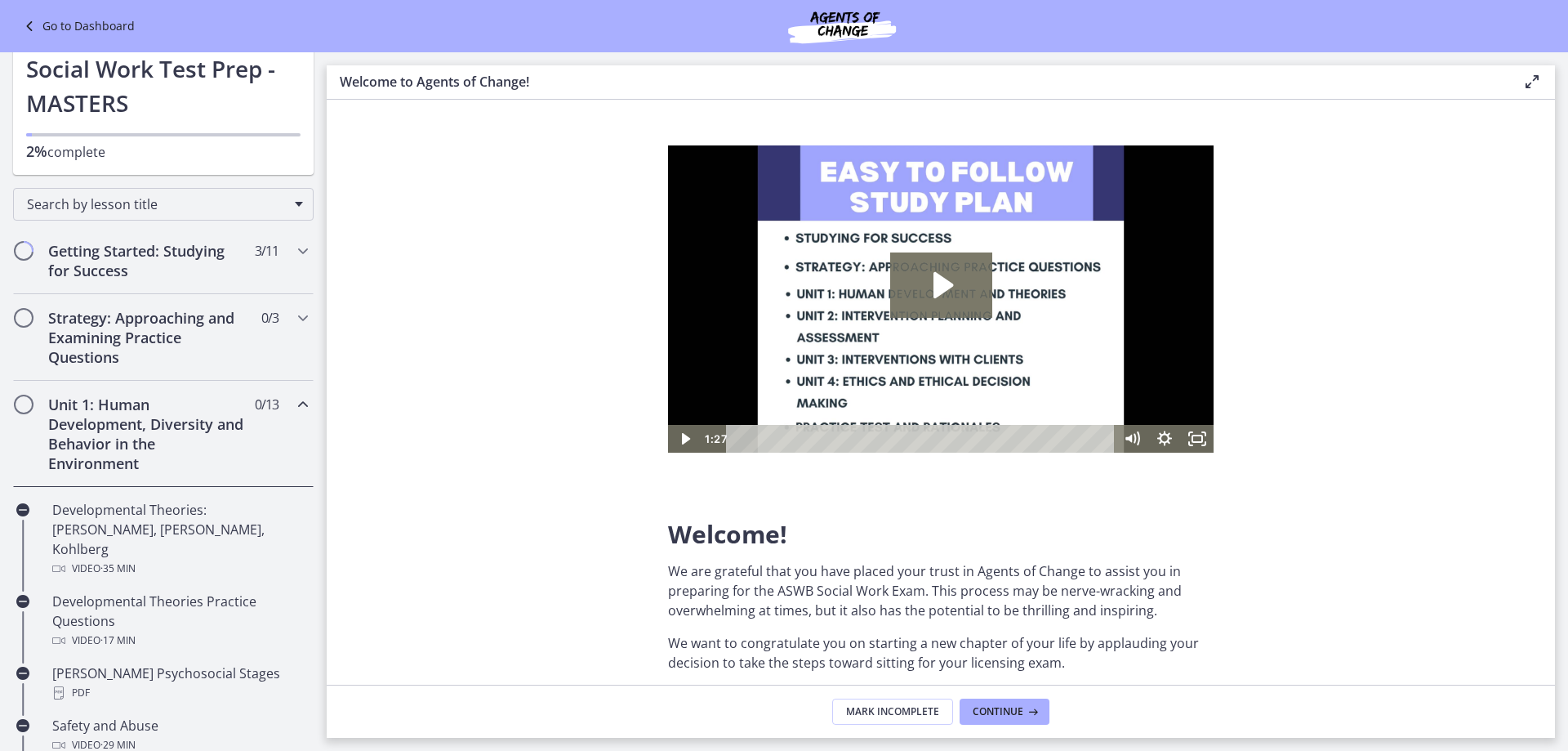
scroll to position [164, 0]
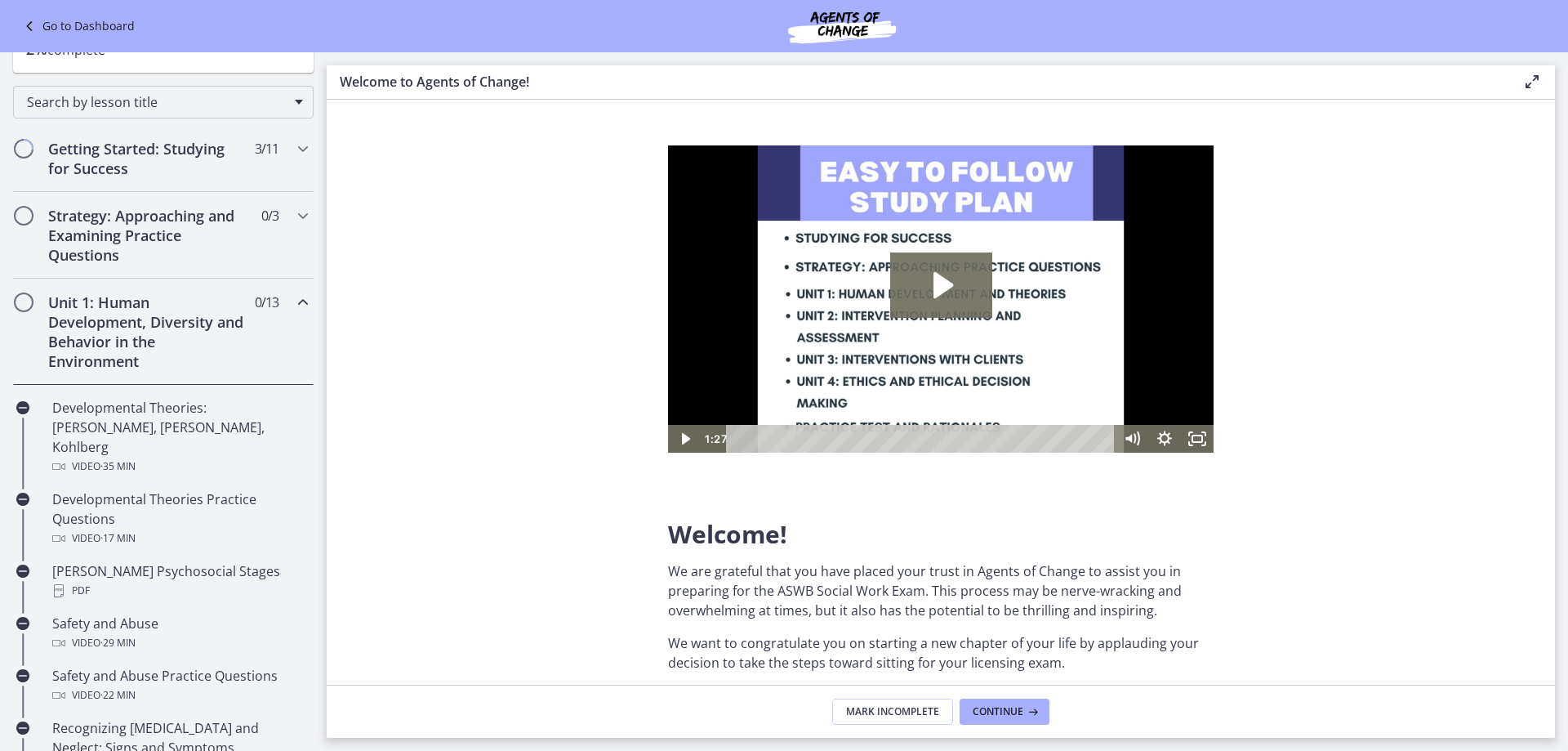
click at [255, 301] on span "0 / 13 Completed" at bounding box center [267, 302] width 24 height 20
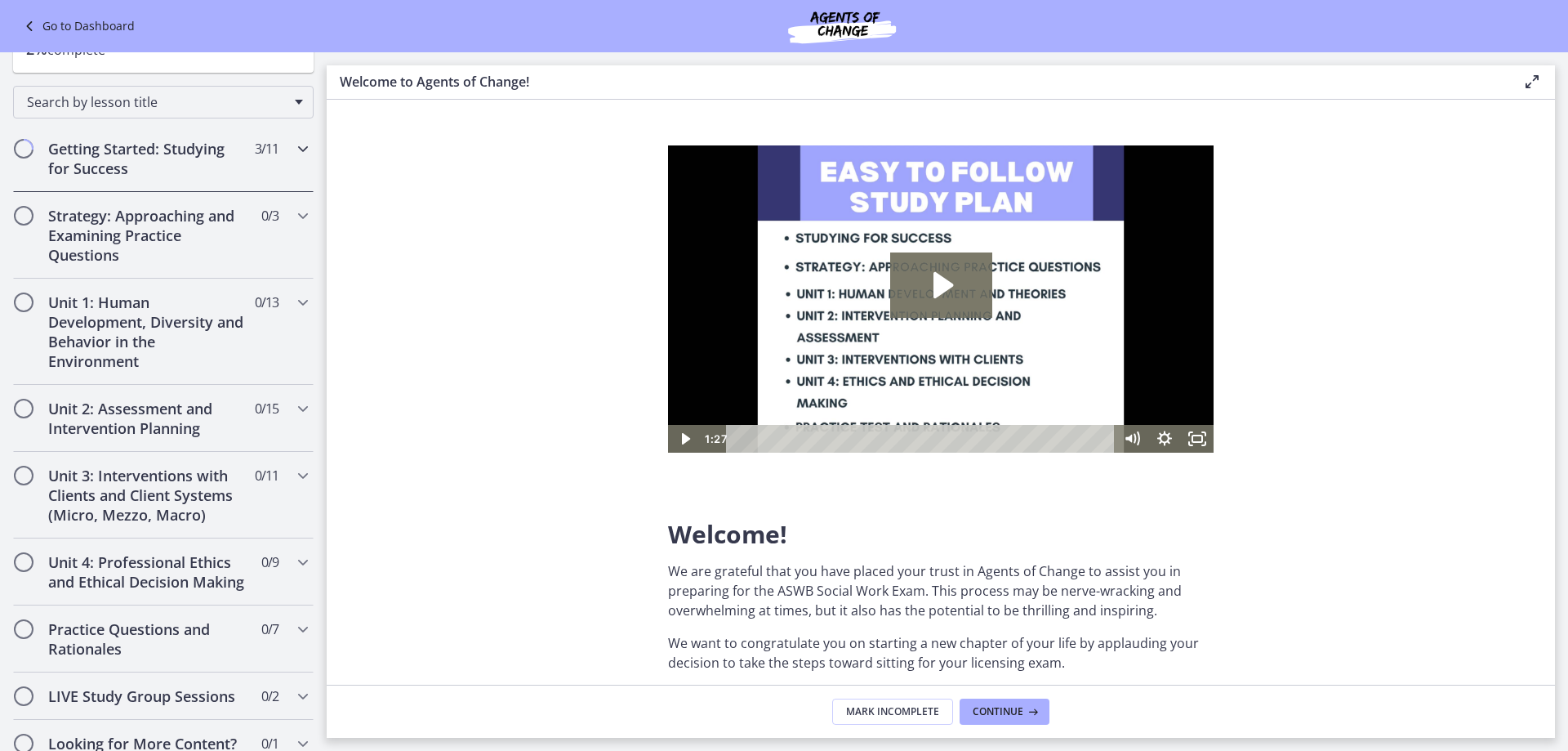
click at [247, 175] on div "Getting Started: Studying for Success 3 / 11 Completed" at bounding box center [163, 158] width 301 height 67
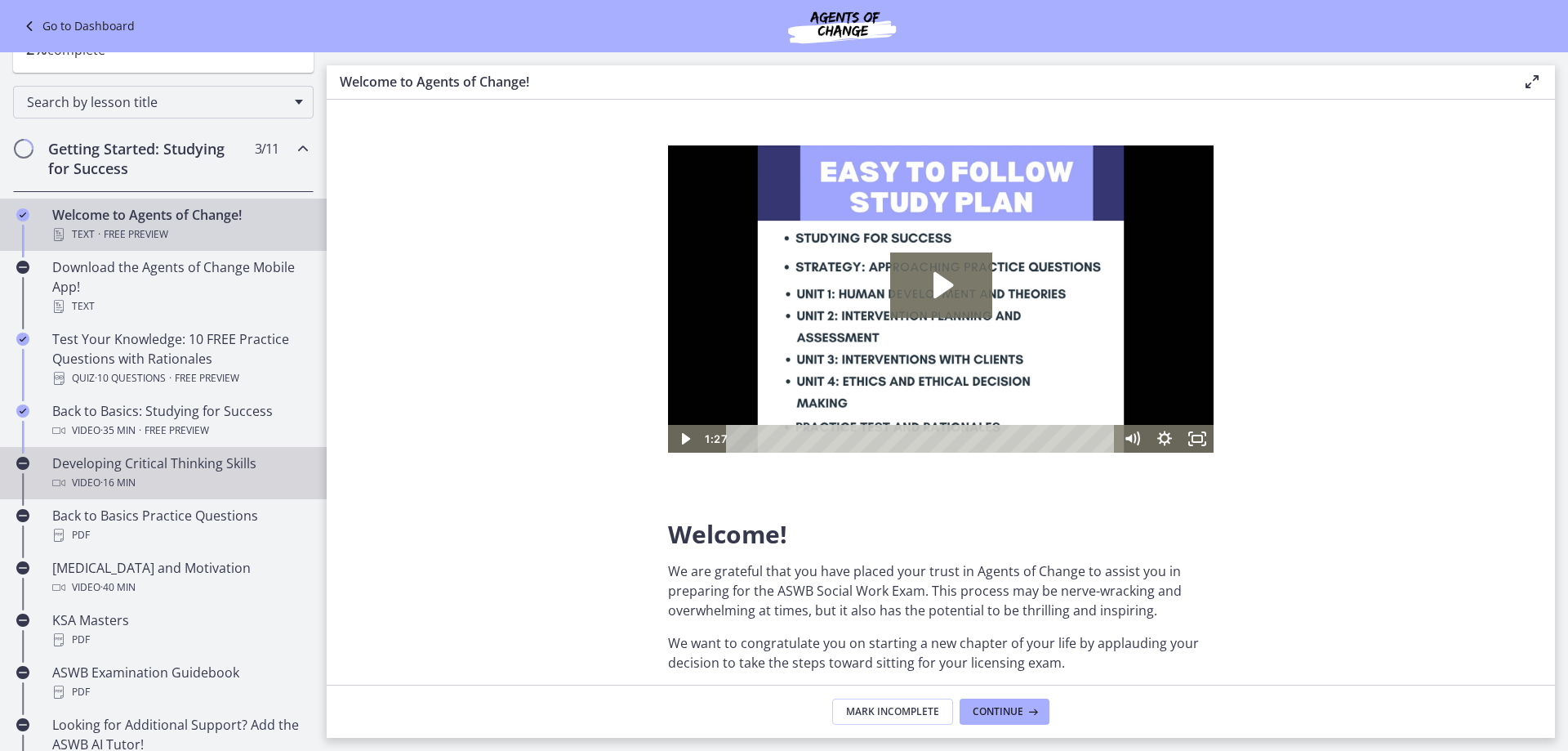
click at [154, 472] on div "Developing Critical Thinking Skills Video · 16 min" at bounding box center [179, 473] width 255 height 39
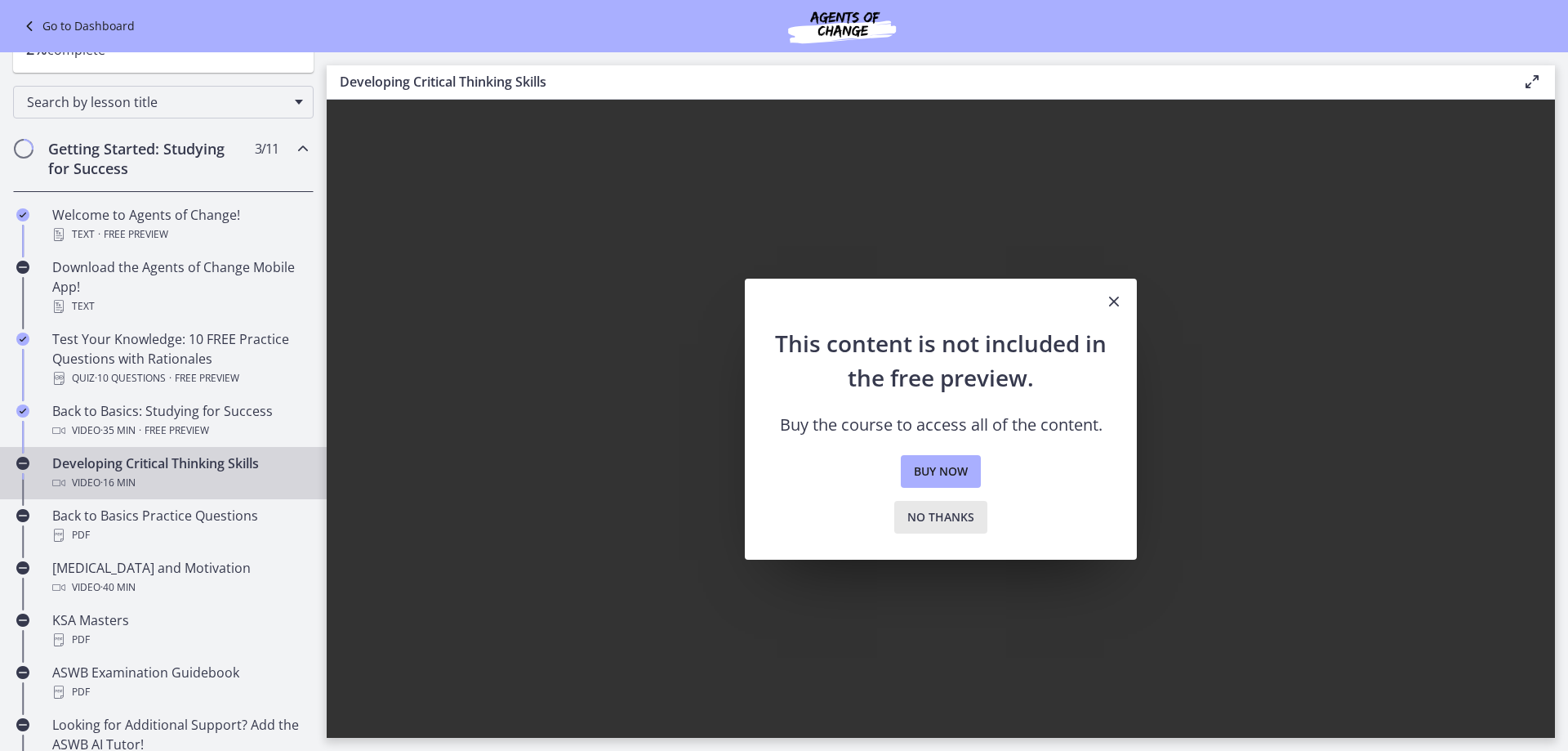
click at [912, 513] on span "No thanks" at bounding box center [940, 518] width 67 height 20
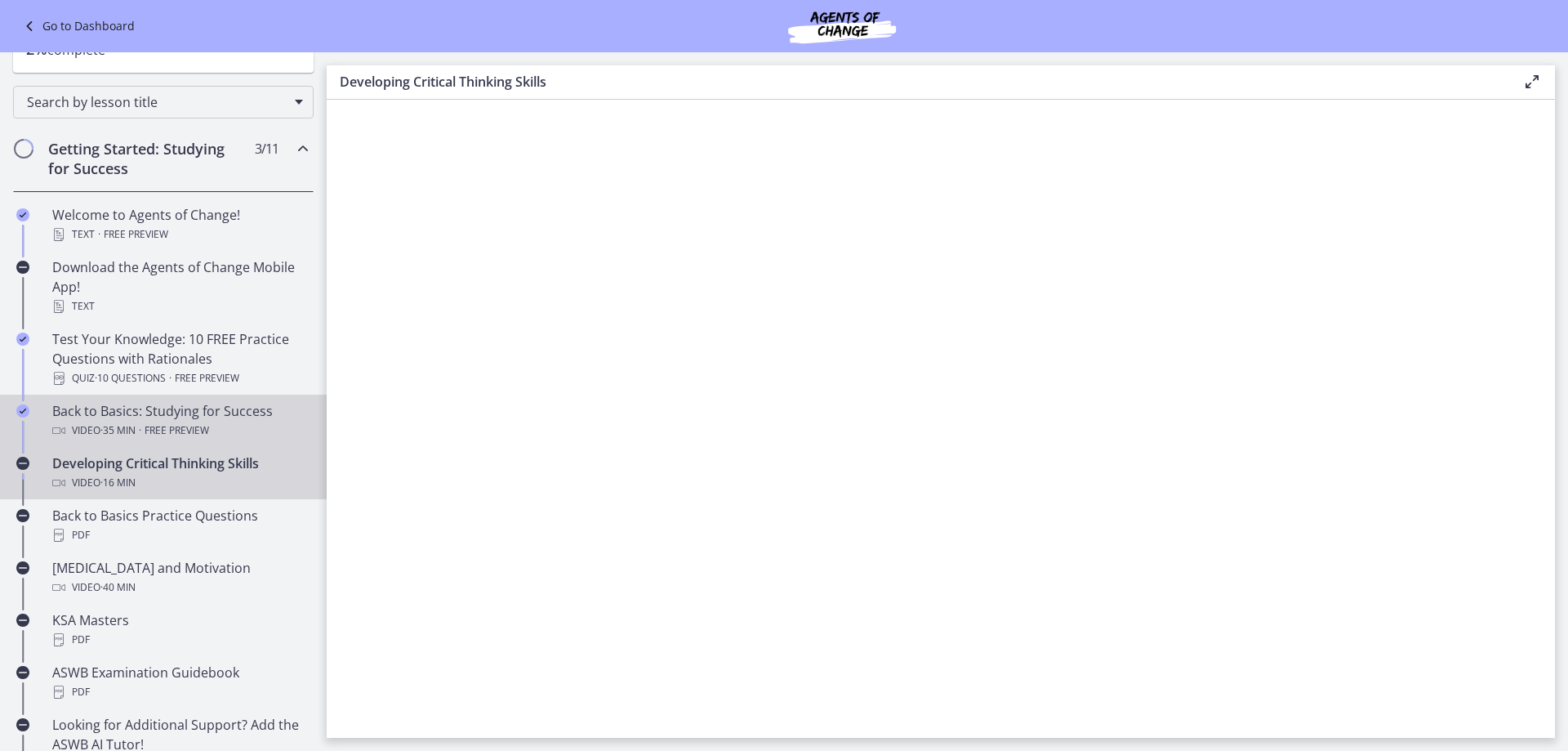
click at [125, 424] on span "· 35 min" at bounding box center [118, 431] width 35 height 20
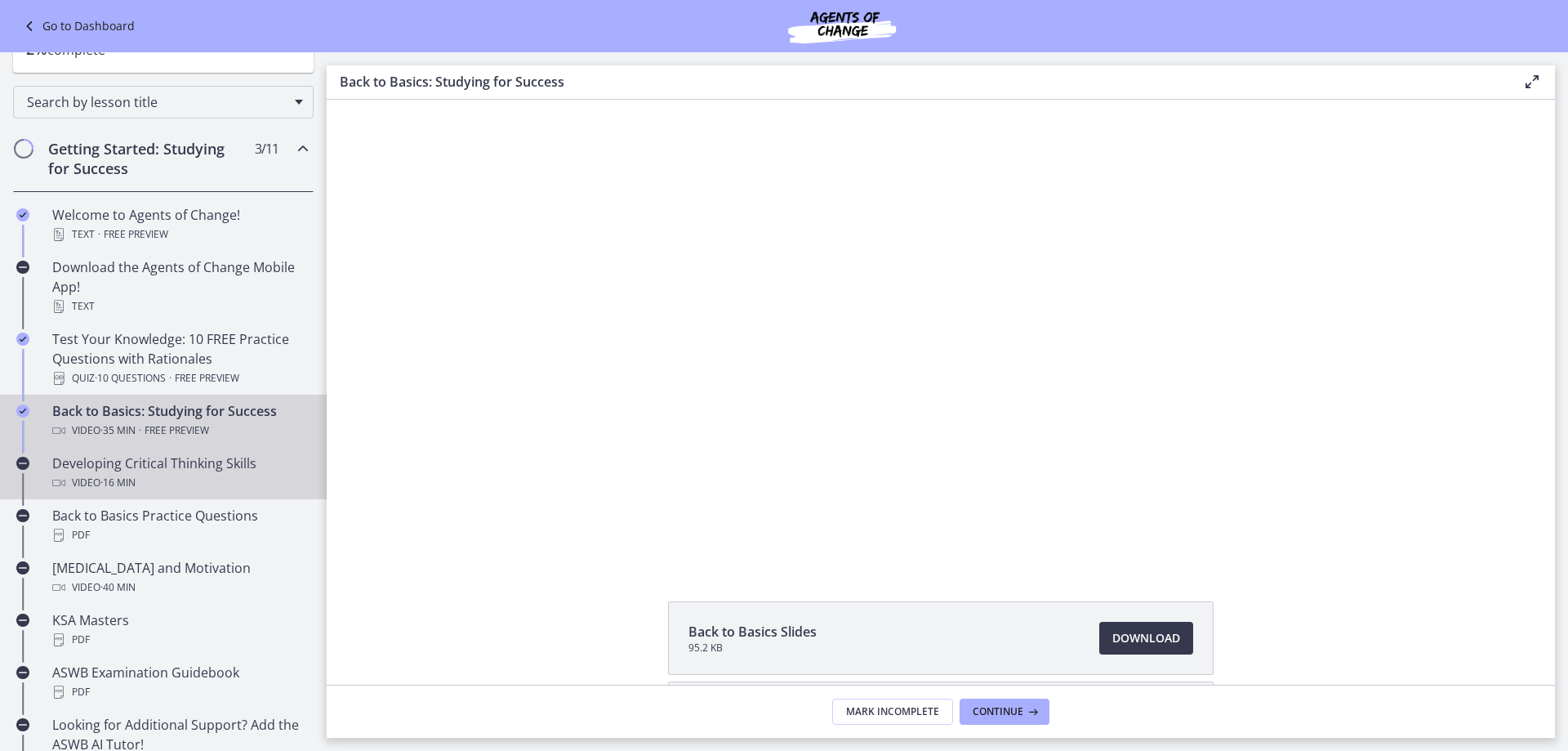
click at [157, 488] on div "Video · 16 min" at bounding box center [179, 483] width 255 height 20
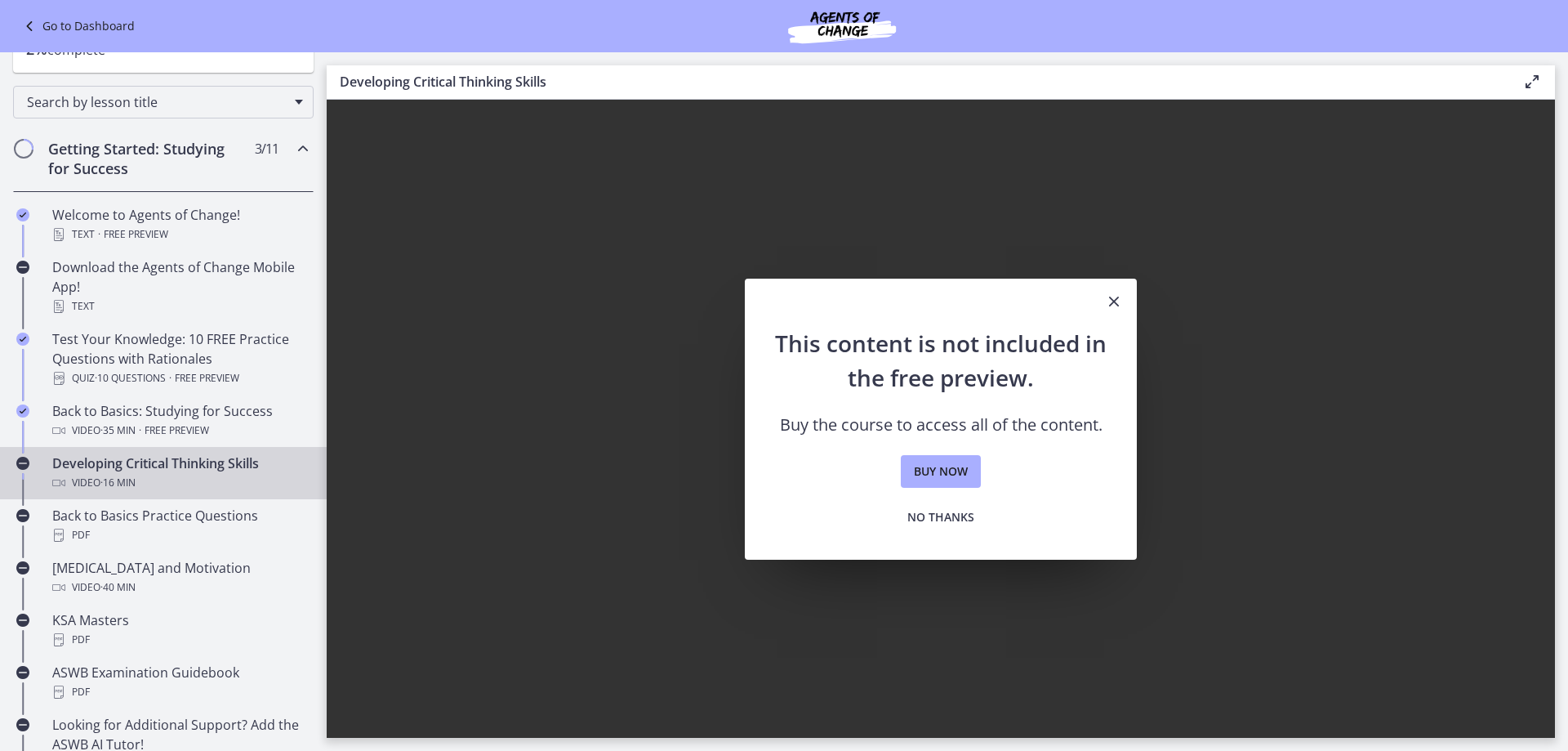
click at [207, 491] on div "Video · 16 min" at bounding box center [179, 483] width 255 height 20
click at [62, 30] on link "Go to Dashboard" at bounding box center [78, 26] width 116 height 20
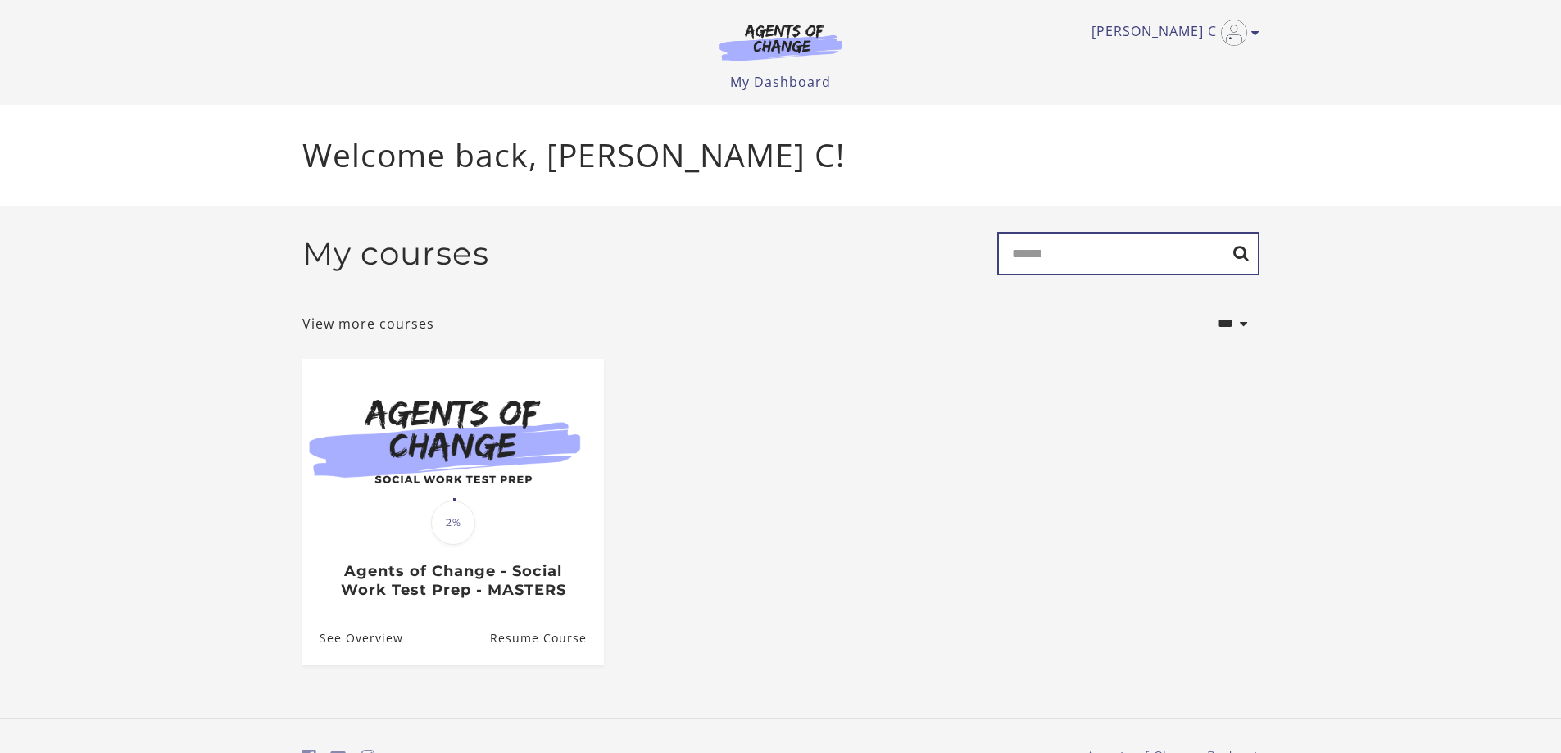
click at [1027, 271] on input "Search" at bounding box center [1128, 253] width 262 height 43
click at [942, 325] on div "**********" at bounding box center [780, 324] width 957 height 44
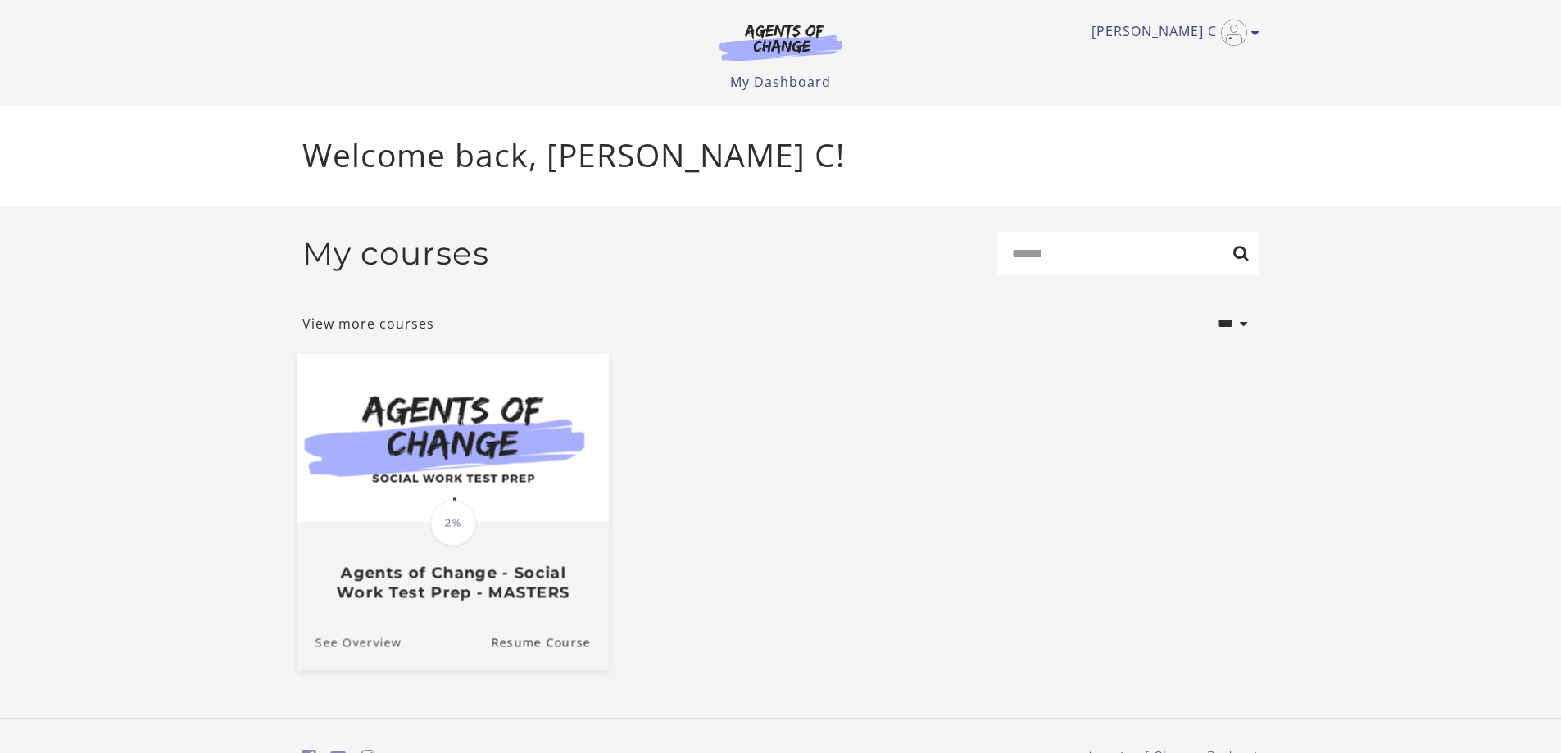
click at [371, 643] on link "See Overview" at bounding box center [349, 642] width 104 height 55
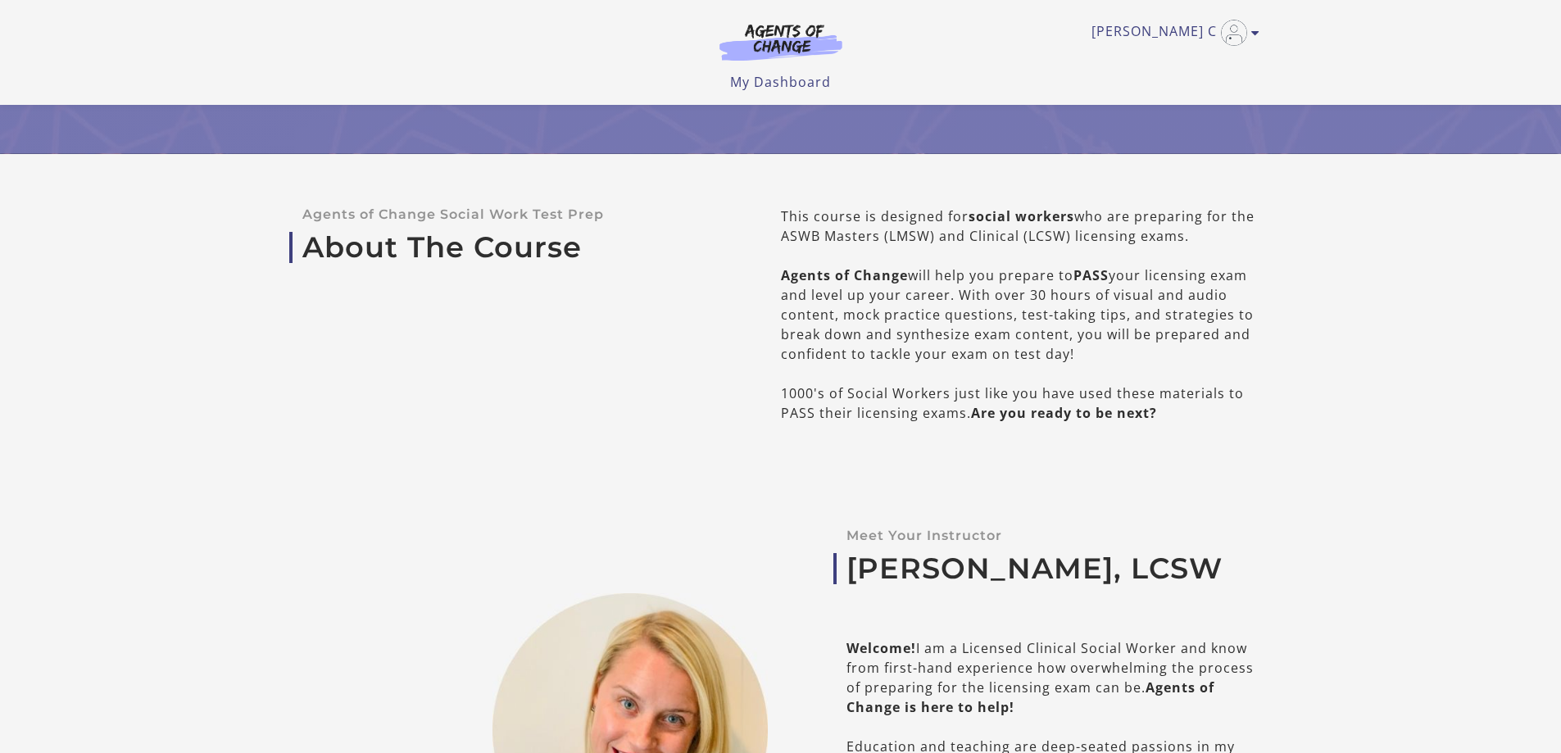
scroll to position [164, 0]
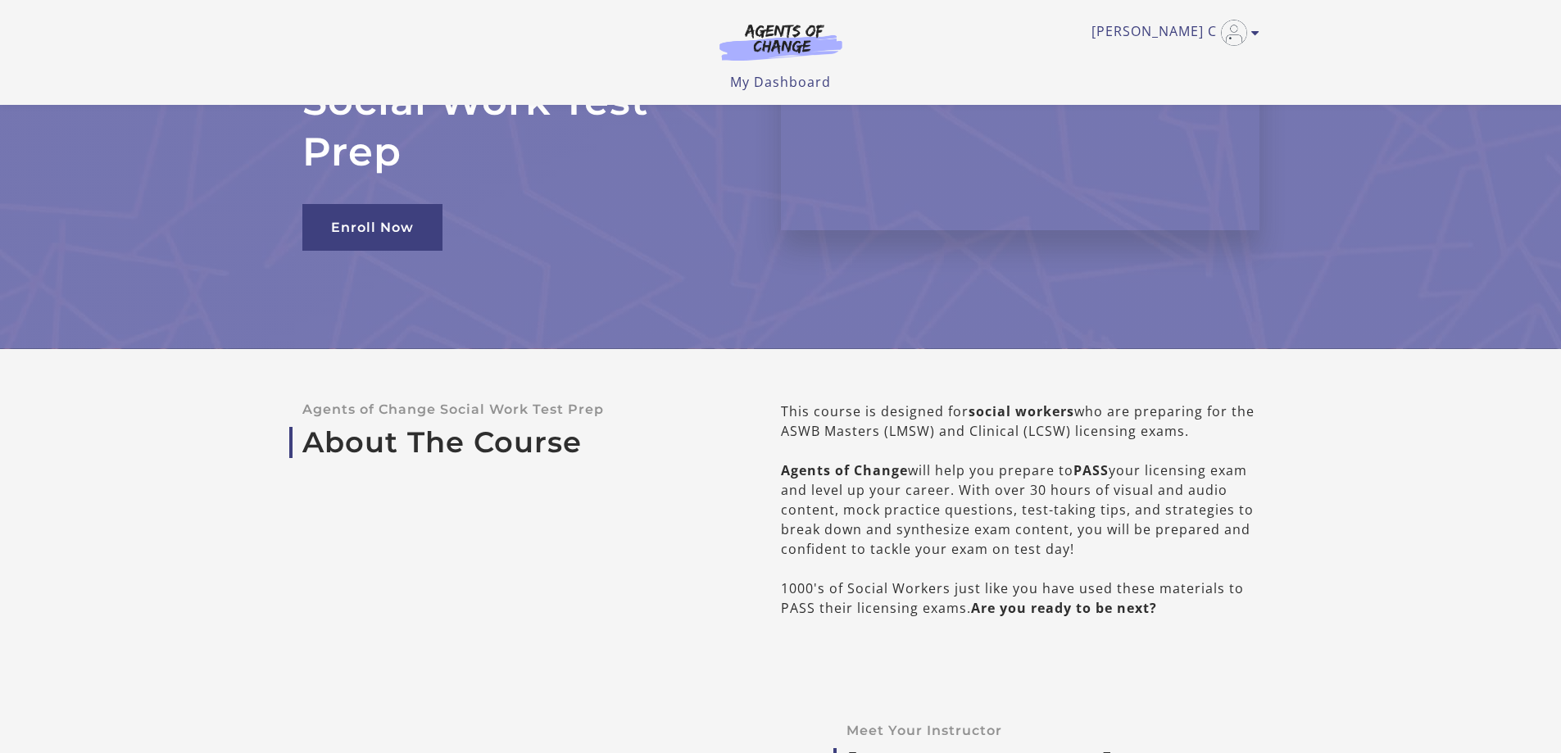
click at [1206, 7] on div "Brandi C My Account Support Sign Out Toggle menu Menu My Dashboard My Account S…" at bounding box center [780, 46] width 957 height 92
click at [1206, 33] on link "[PERSON_NAME] C" at bounding box center [1171, 33] width 160 height 26
click at [1158, 65] on link "My Account" at bounding box center [1191, 60] width 144 height 28
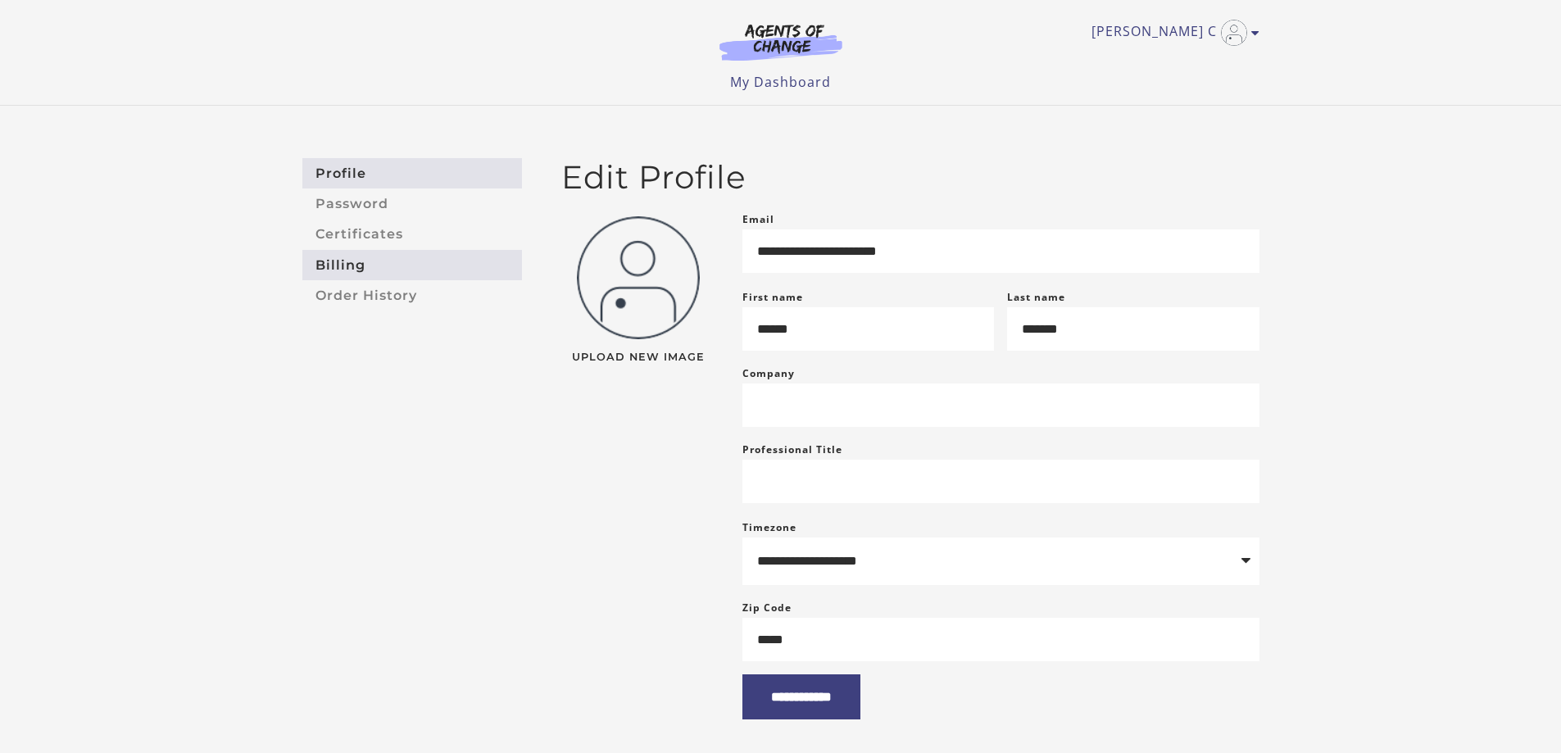
click at [404, 271] on link "Billing" at bounding box center [412, 265] width 220 height 30
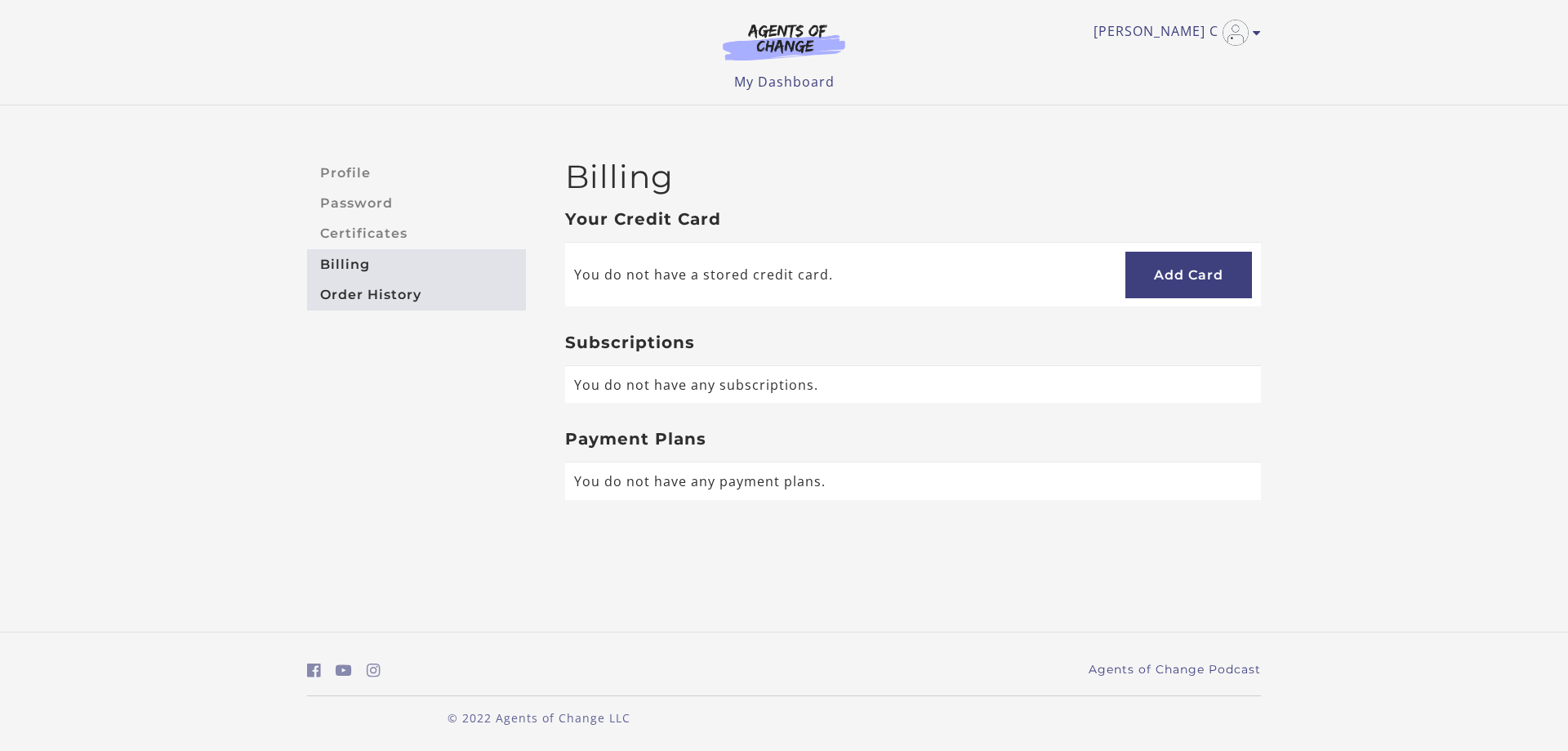
click at [384, 283] on link "Order History" at bounding box center [417, 294] width 219 height 30
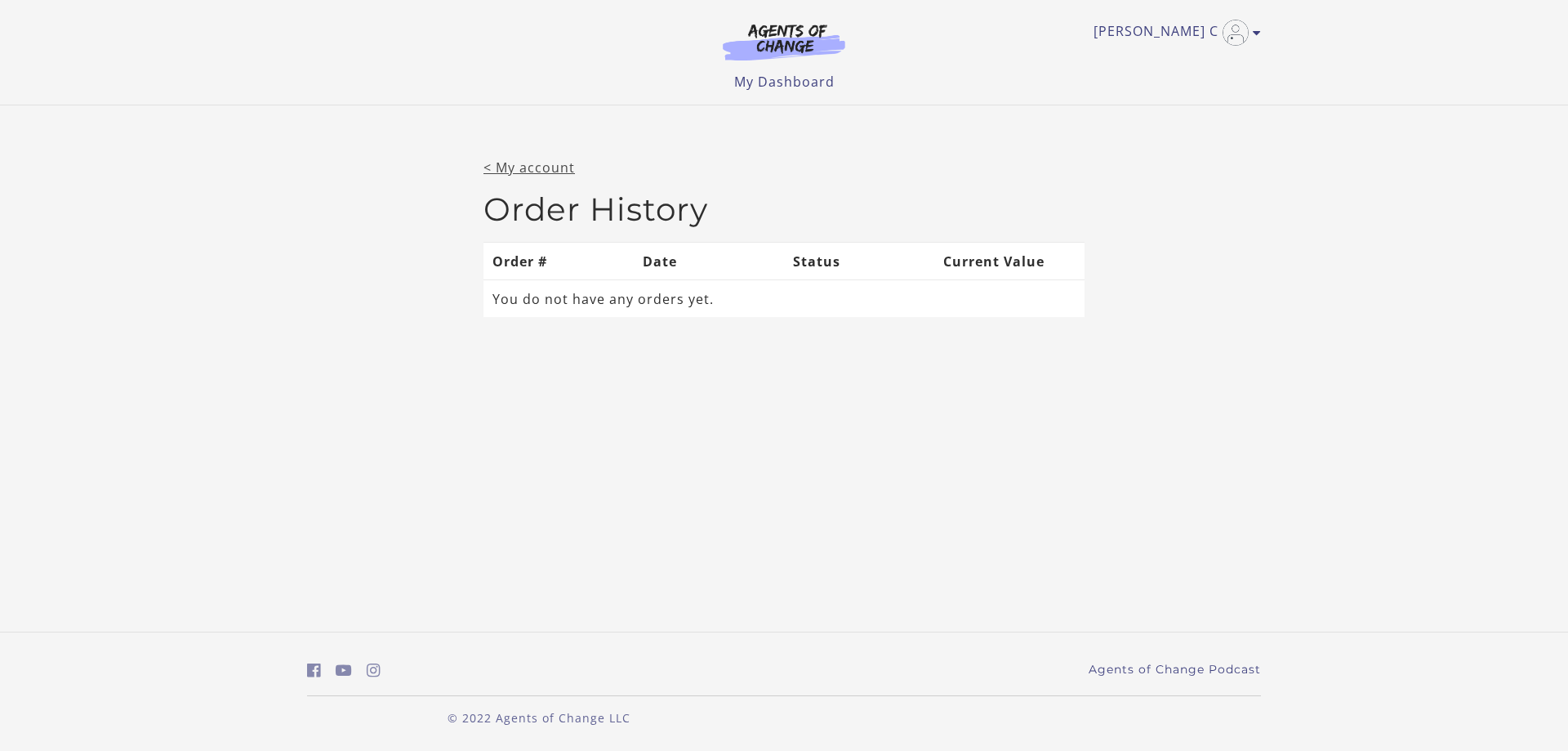
click at [508, 170] on link "< My account" at bounding box center [529, 168] width 92 height 18
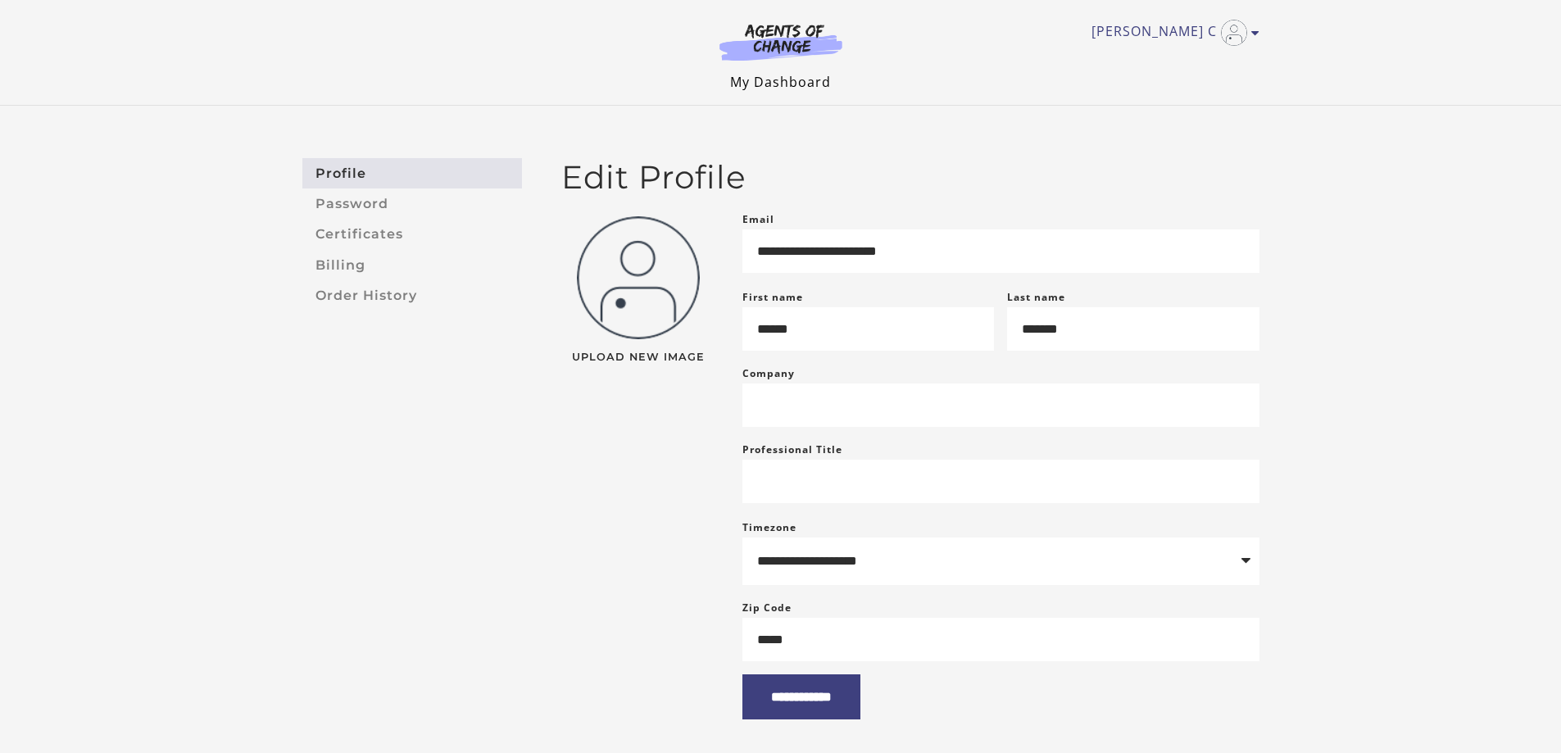
click at [752, 79] on link "My Dashboard" at bounding box center [780, 82] width 101 height 18
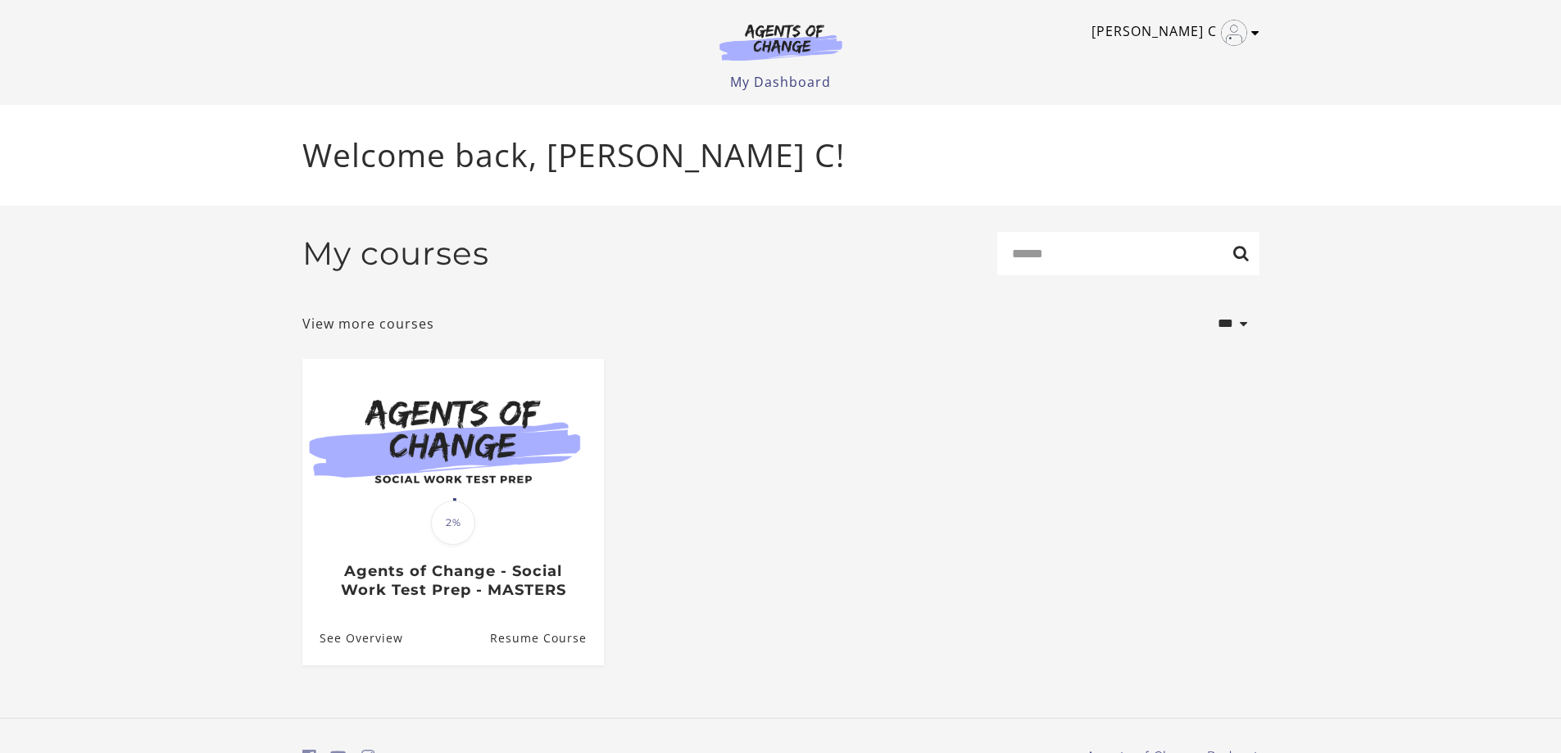
click at [1216, 39] on link "[PERSON_NAME] C" at bounding box center [1171, 33] width 160 height 26
click at [1173, 120] on link "Sign Out" at bounding box center [1191, 116] width 144 height 28
